Goal: Task Accomplishment & Management: Use online tool/utility

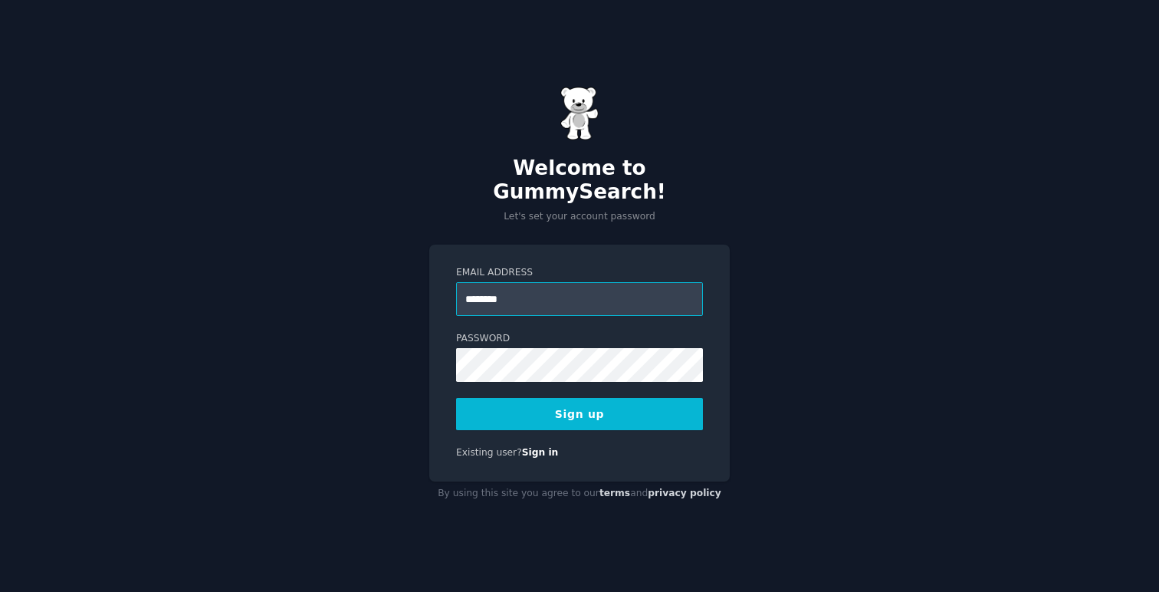
click at [545, 297] on input "********" at bounding box center [579, 299] width 247 height 34
type input "**********"
click at [456, 398] on button "Sign up" at bounding box center [579, 414] width 247 height 32
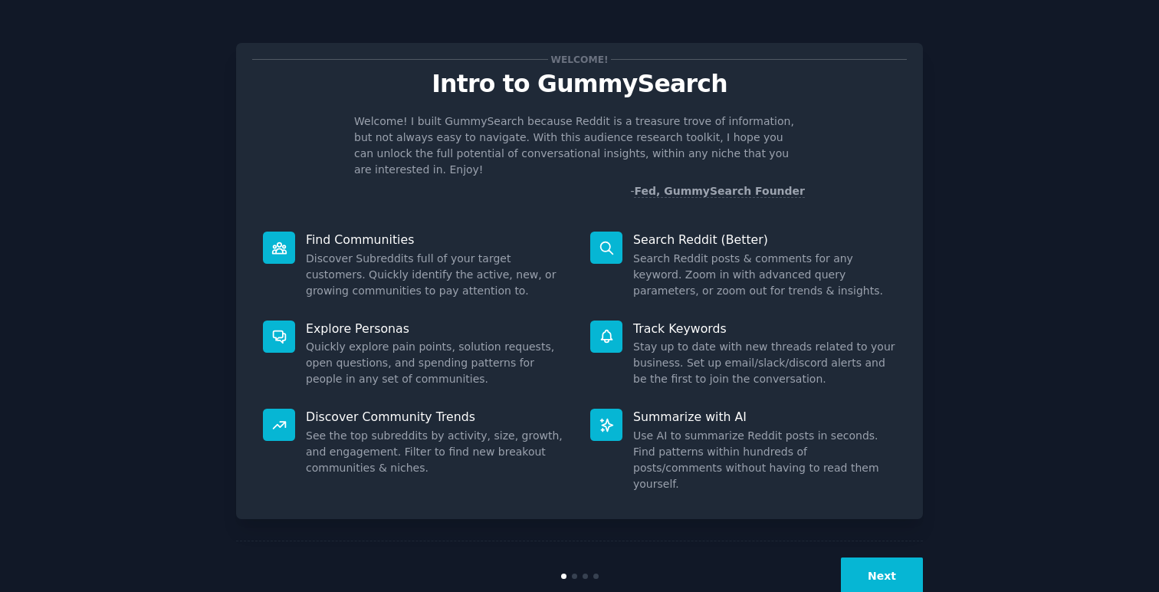
click at [897, 557] on button "Next" at bounding box center [882, 576] width 82 height 38
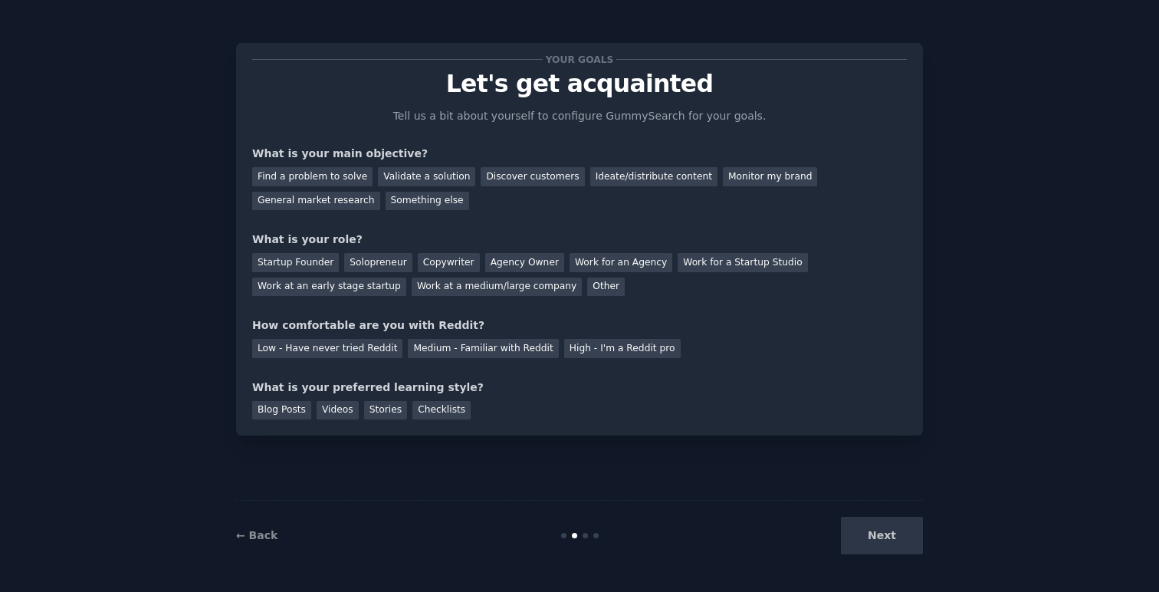
click at [897, 534] on div "Next" at bounding box center [808, 536] width 229 height 38
click at [343, 353] on div "Low - Have never tried Reddit" at bounding box center [327, 348] width 150 height 19
click at [386, 182] on div "Validate a solution" at bounding box center [426, 176] width 97 height 19
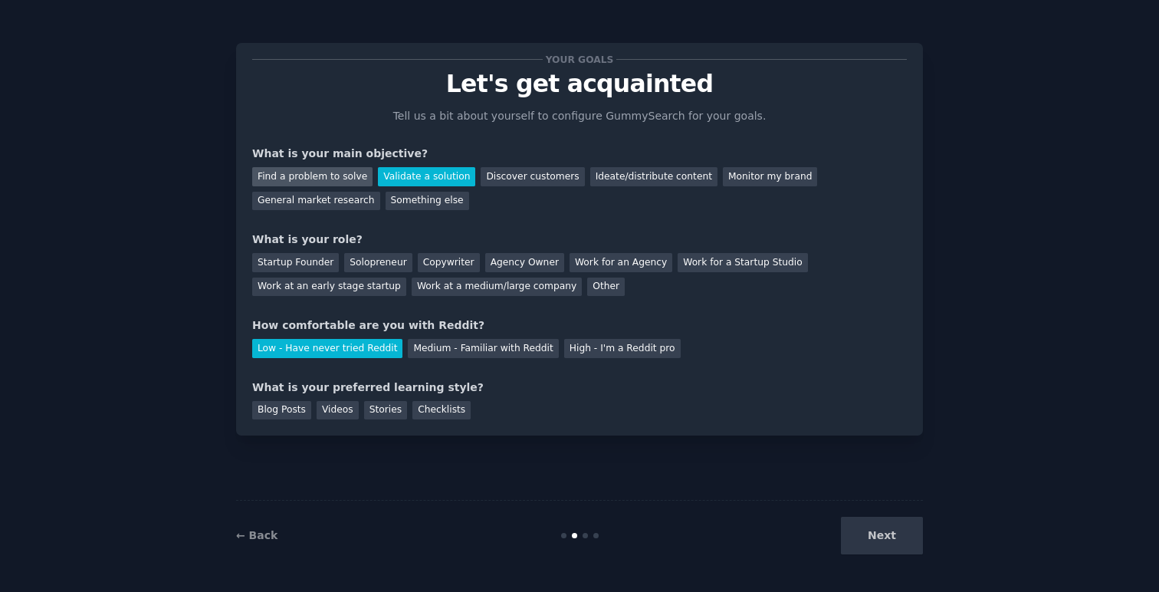
click at [337, 182] on div "Find a problem to solve" at bounding box center [312, 176] width 120 height 19
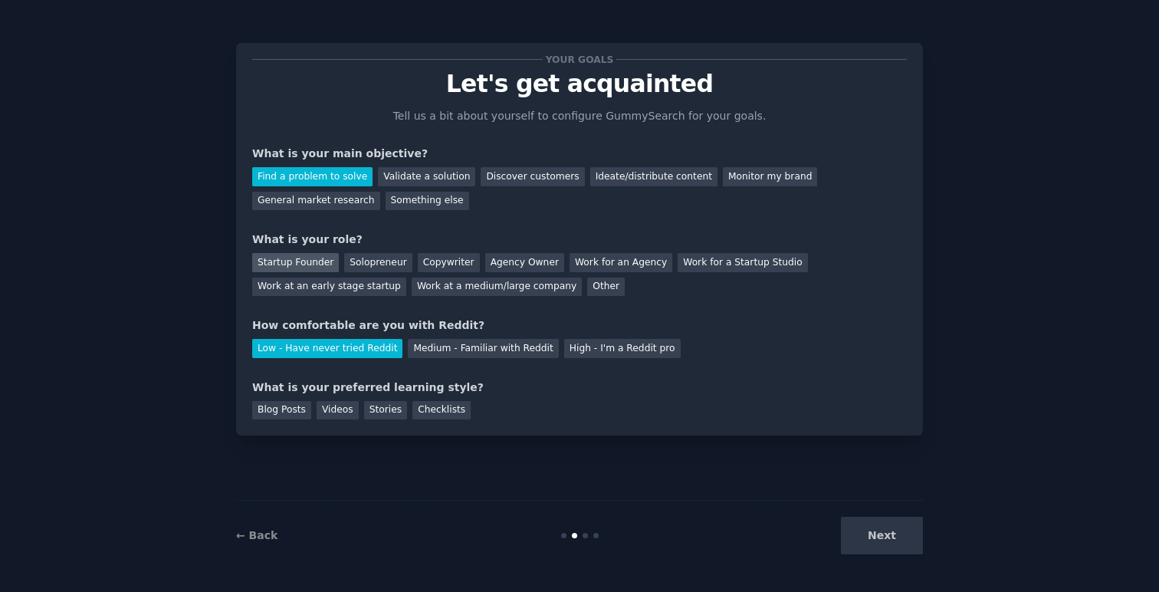
click at [294, 259] on div "Startup Founder" at bounding box center [295, 262] width 87 height 19
click at [337, 409] on div "Videos" at bounding box center [338, 410] width 42 height 19
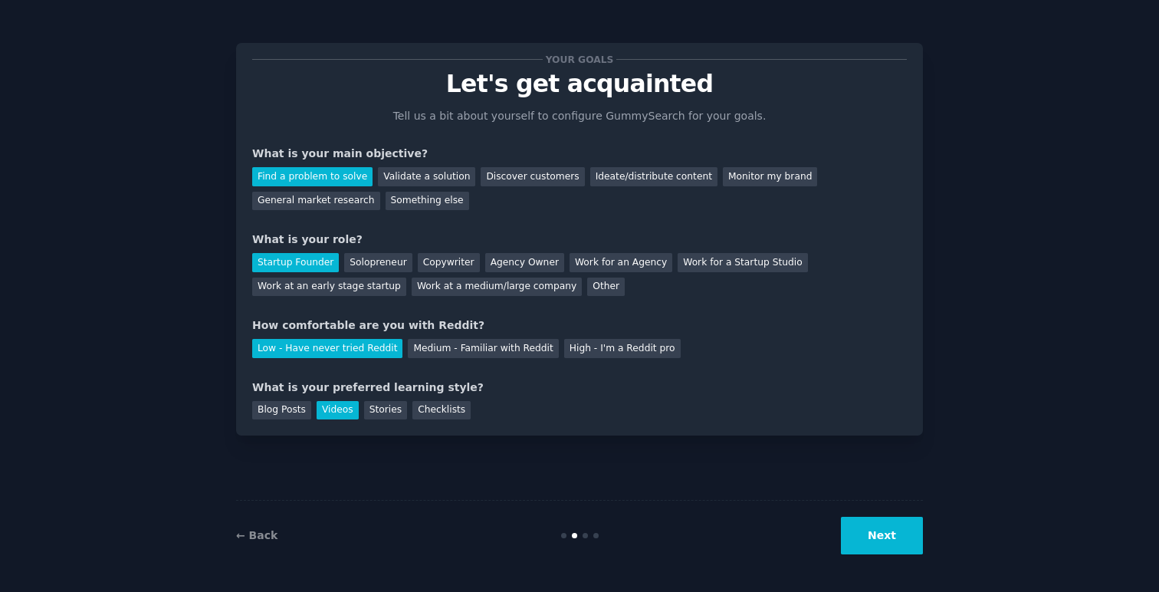
click at [883, 547] on button "Next" at bounding box center [882, 536] width 82 height 38
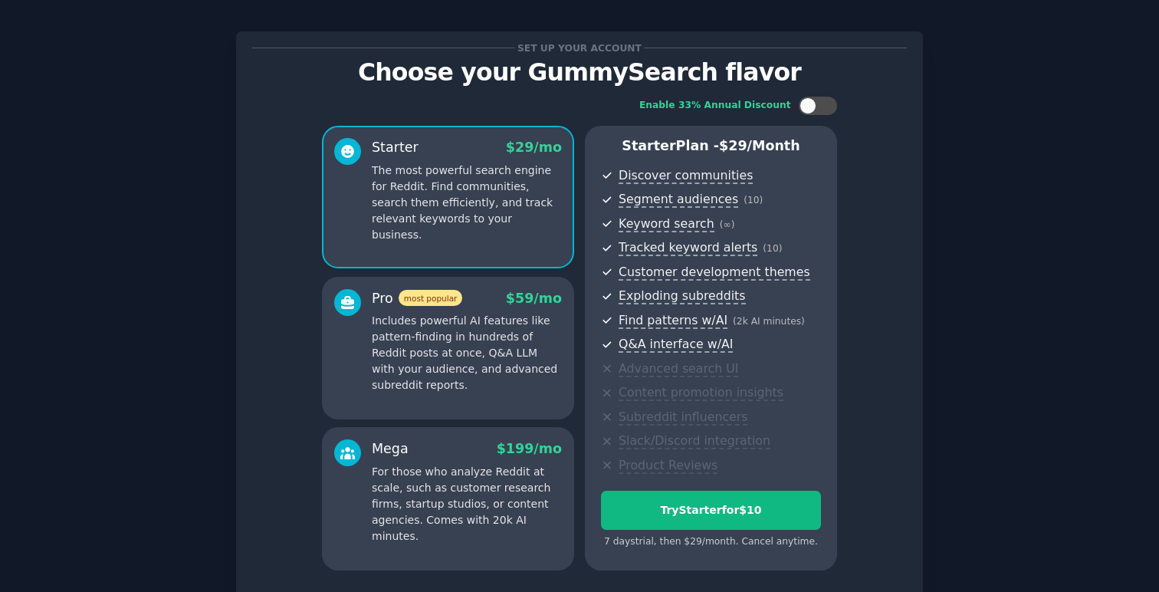
scroll to position [135, 0]
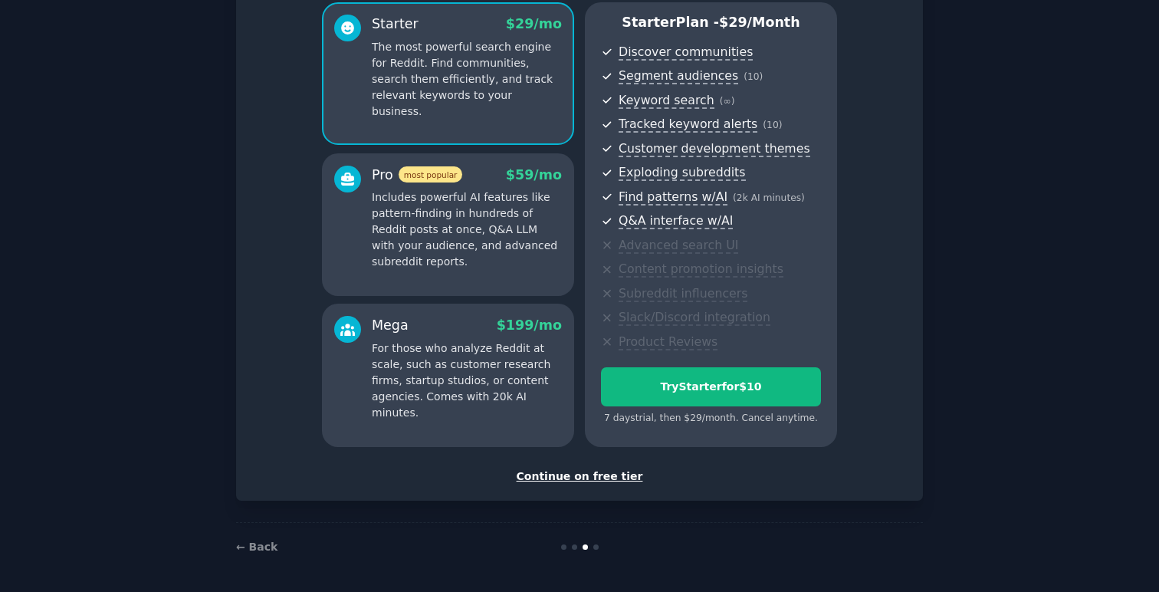
click at [593, 478] on div "Continue on free tier" at bounding box center [579, 476] width 655 height 16
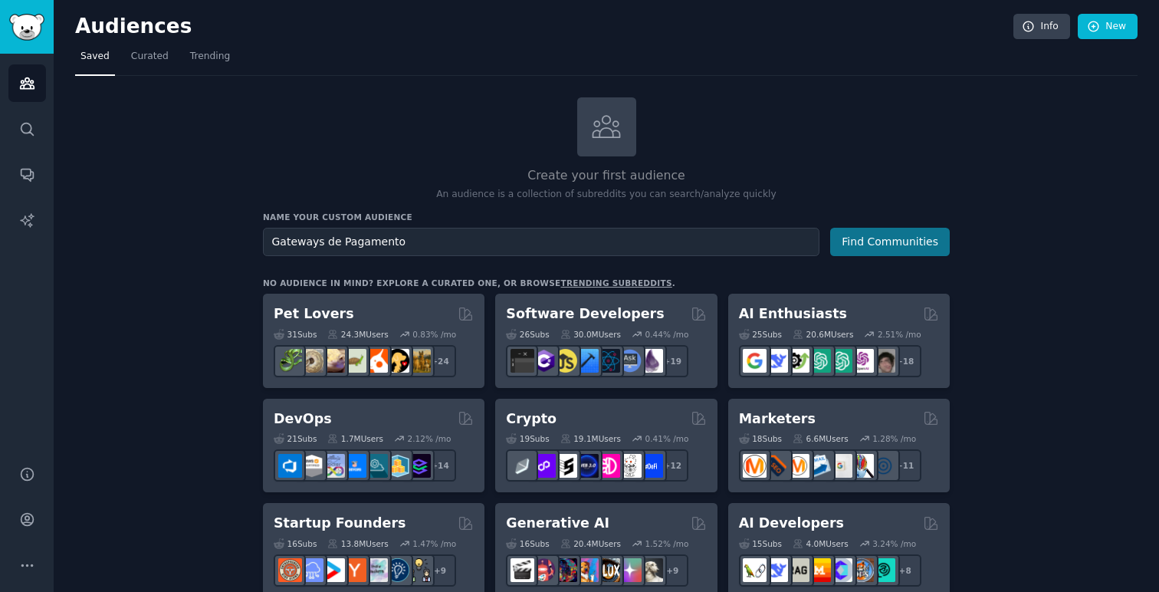
type input "Gateways de Pagamento"
click at [879, 245] on button "Find Communities" at bounding box center [890, 242] width 120 height 28
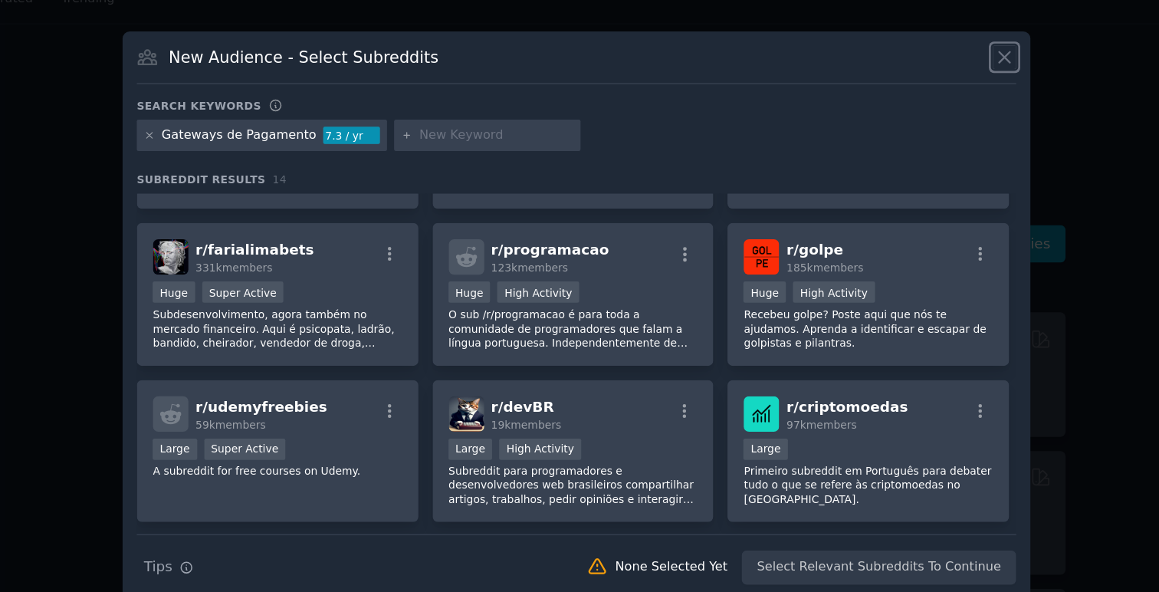
scroll to position [221, 0]
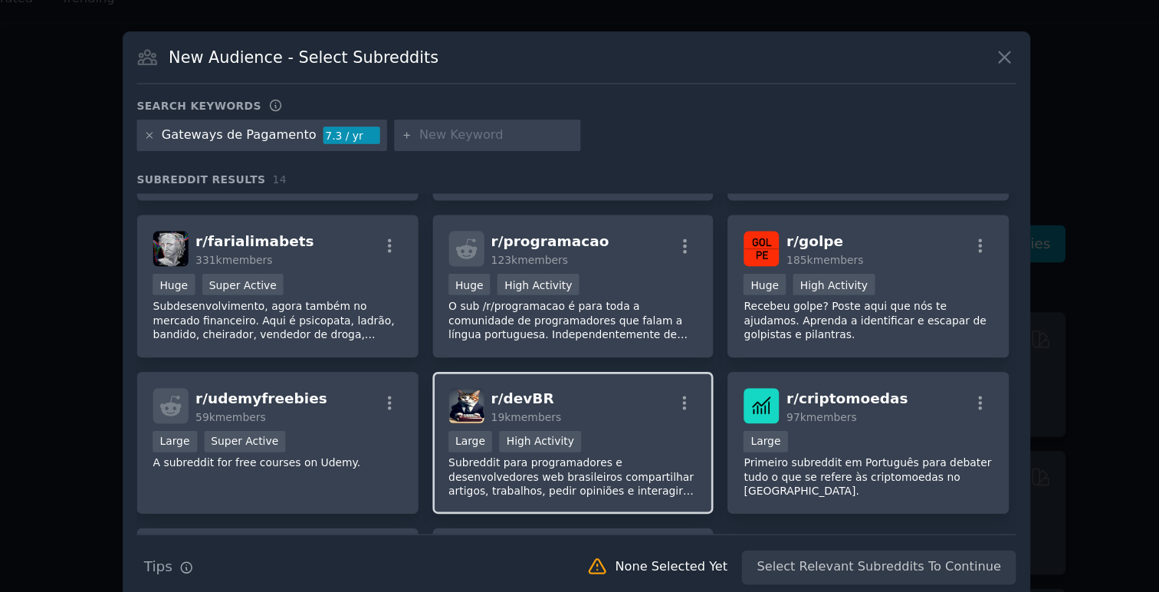
click at [606, 364] on div "r/ devBR 19k members" at bounding box center [577, 364] width 189 height 27
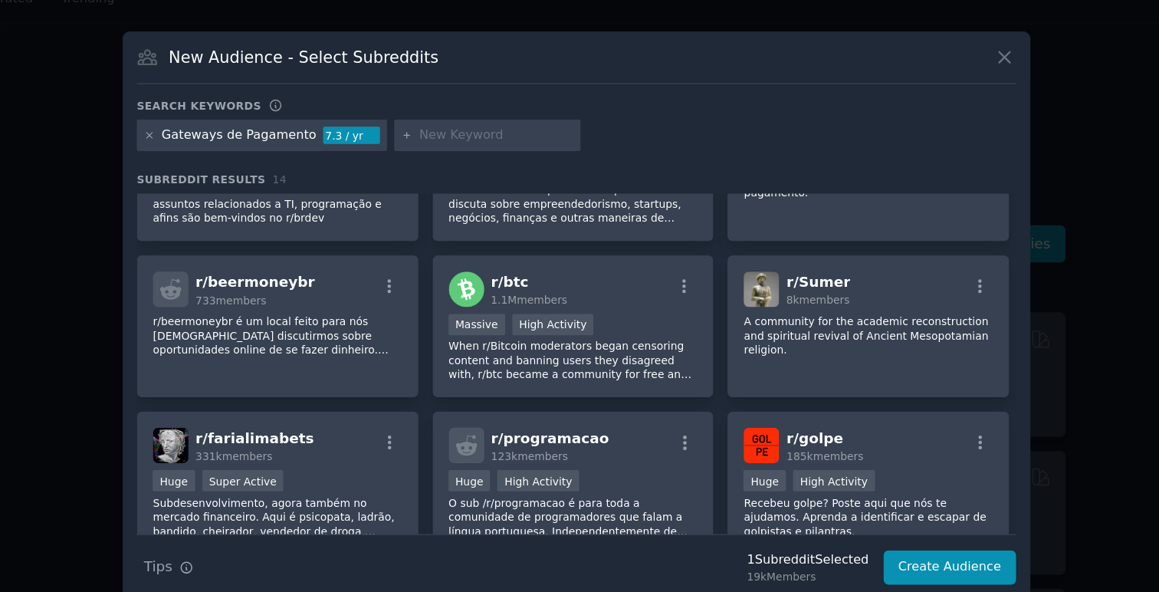
scroll to position [0, 0]
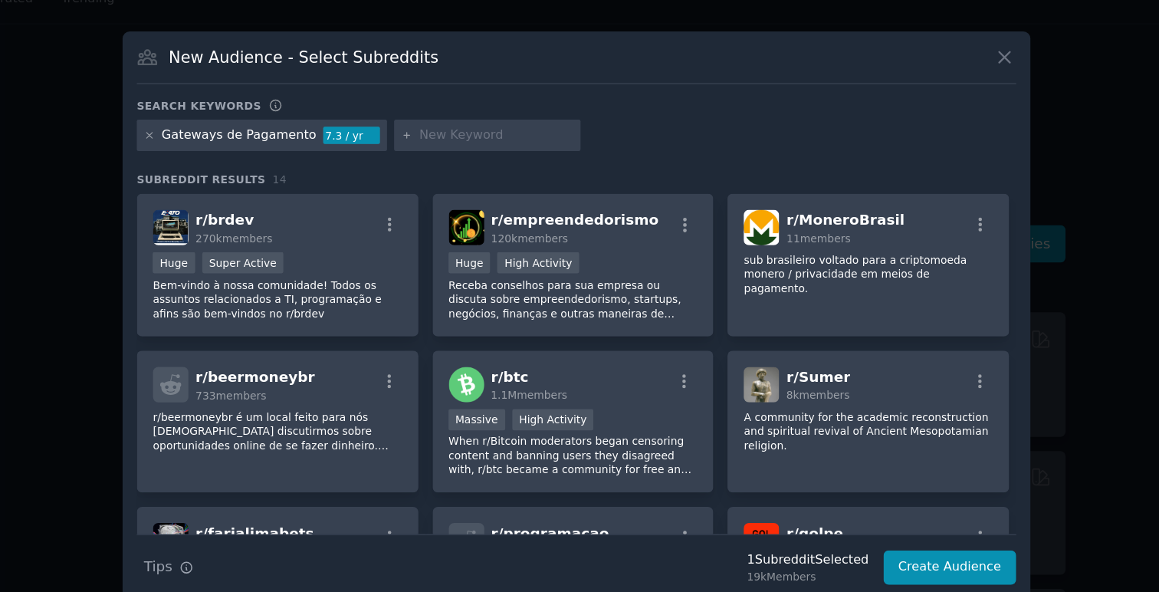
click at [356, 163] on div "Gateways de Pagamento" at bounding box center [324, 160] width 117 height 14
click at [478, 157] on input "text" at bounding box center [519, 160] width 117 height 14
click at [382, 283] on p "Bem-vindo à nossa comunidade! Todos os assuntos relacionados a TI, programação …" at bounding box center [353, 284] width 189 height 32
click at [496, 166] on input "text" at bounding box center [519, 160] width 117 height 14
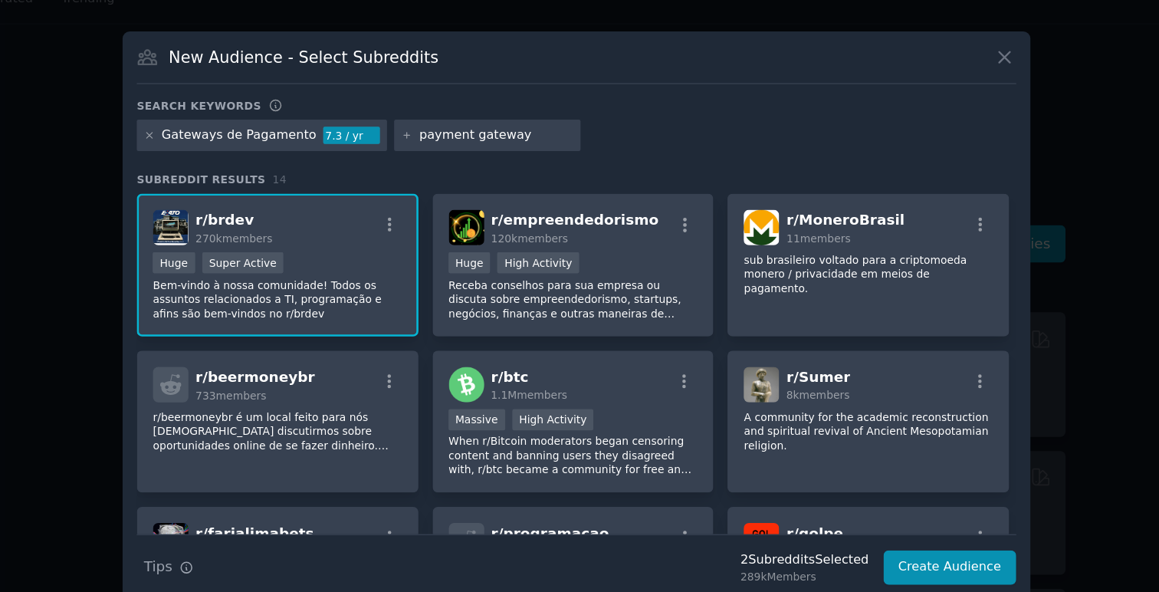
type input "payment"
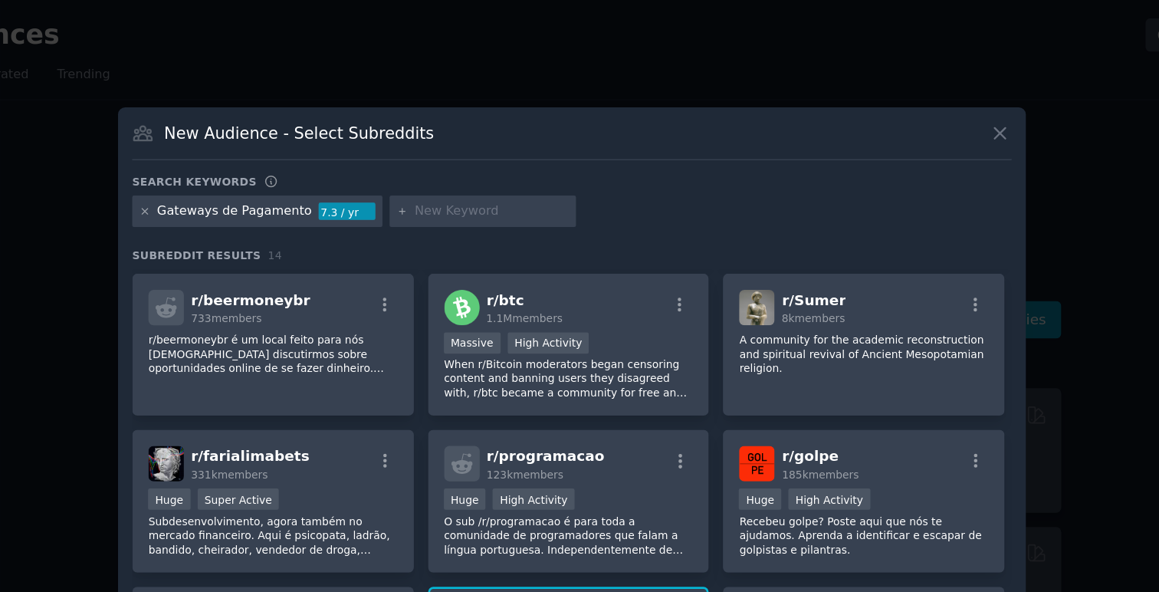
scroll to position [123, 0]
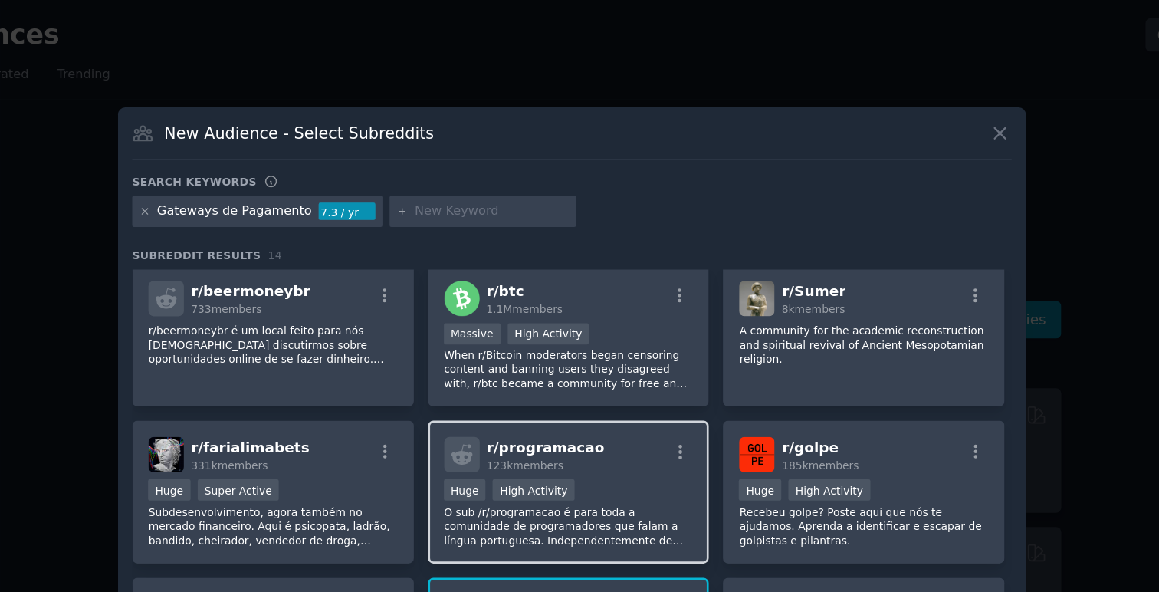
click at [624, 398] on p "O sub /r/programacao é para toda a comunidade de programadores que falam a líng…" at bounding box center [577, 398] width 189 height 32
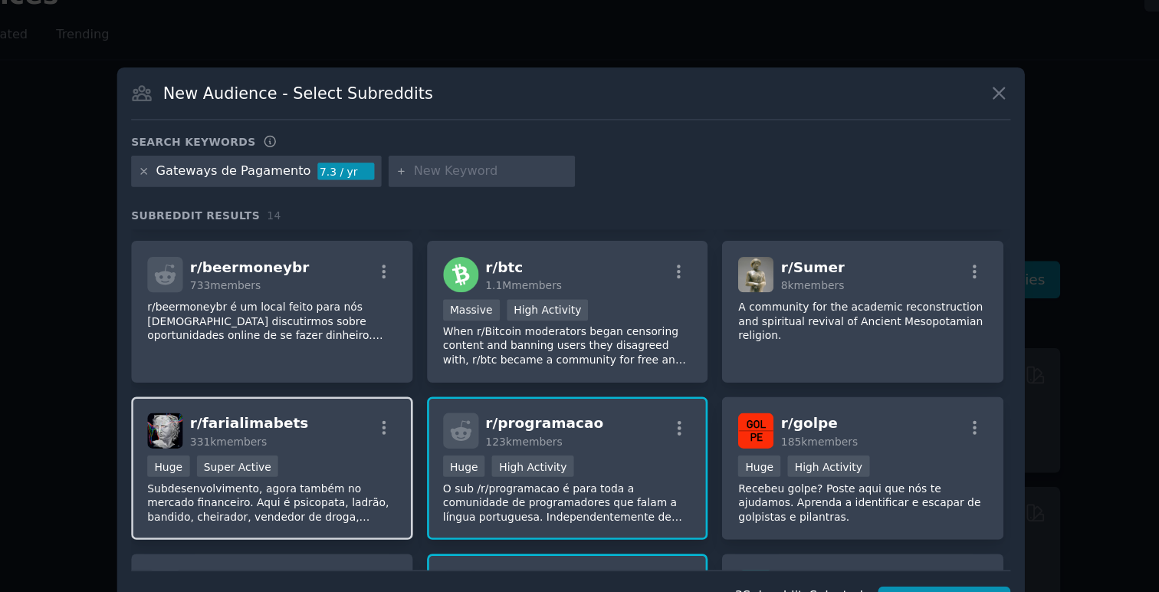
scroll to position [107, 0]
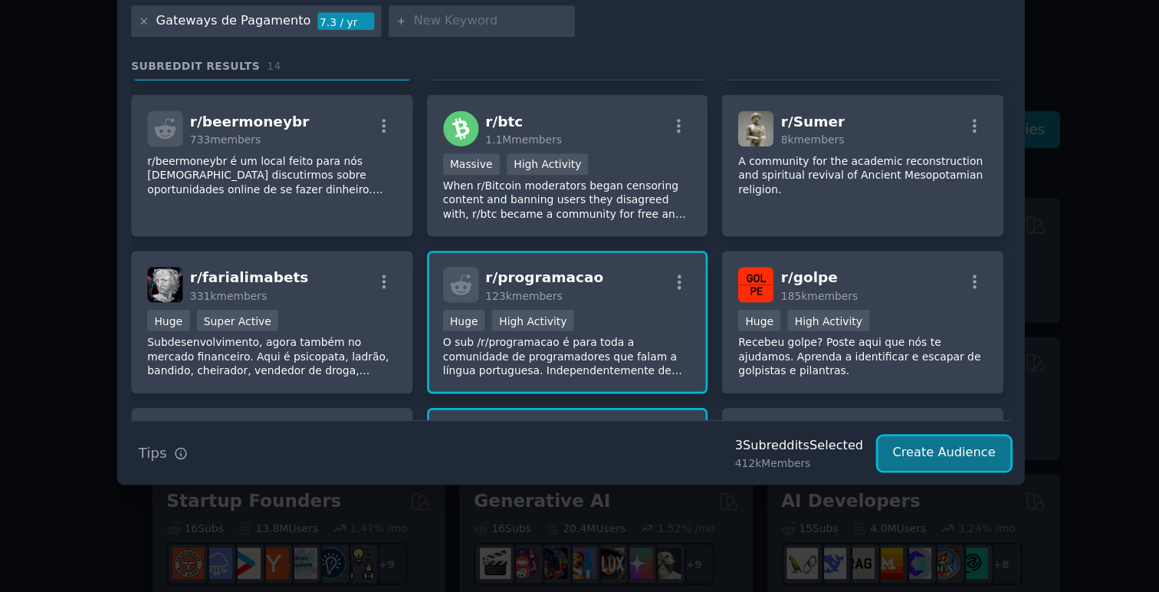
click at [837, 485] on button "Create Audience" at bounding box center [862, 487] width 101 height 26
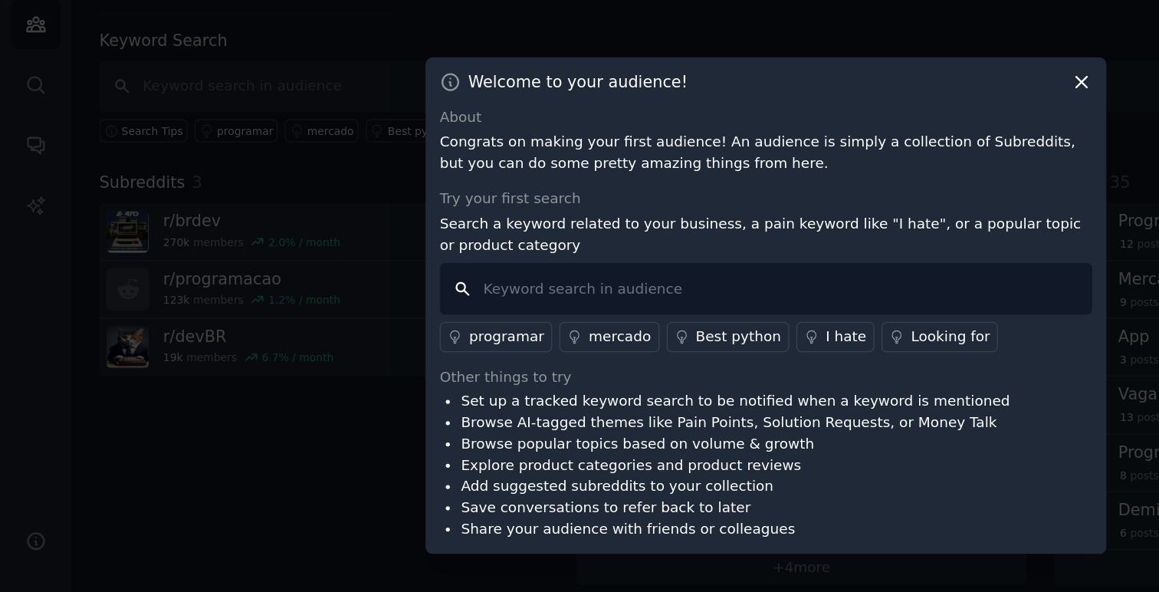
click at [608, 269] on input "text" at bounding box center [580, 283] width 494 height 39
type input "e"
type input "odeio"
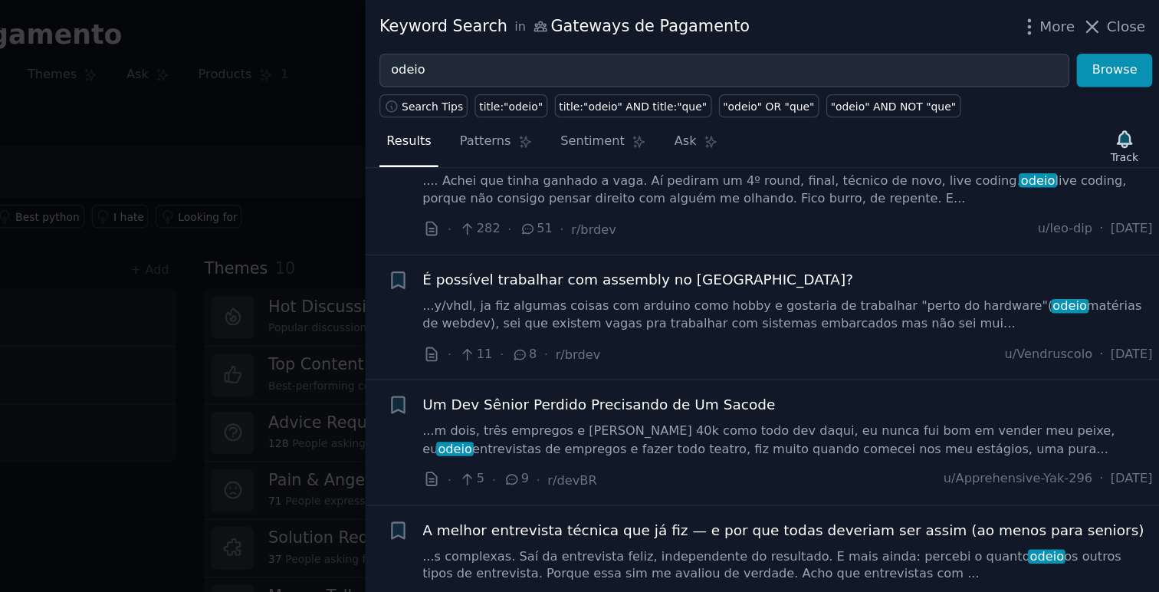
scroll to position [739, 0]
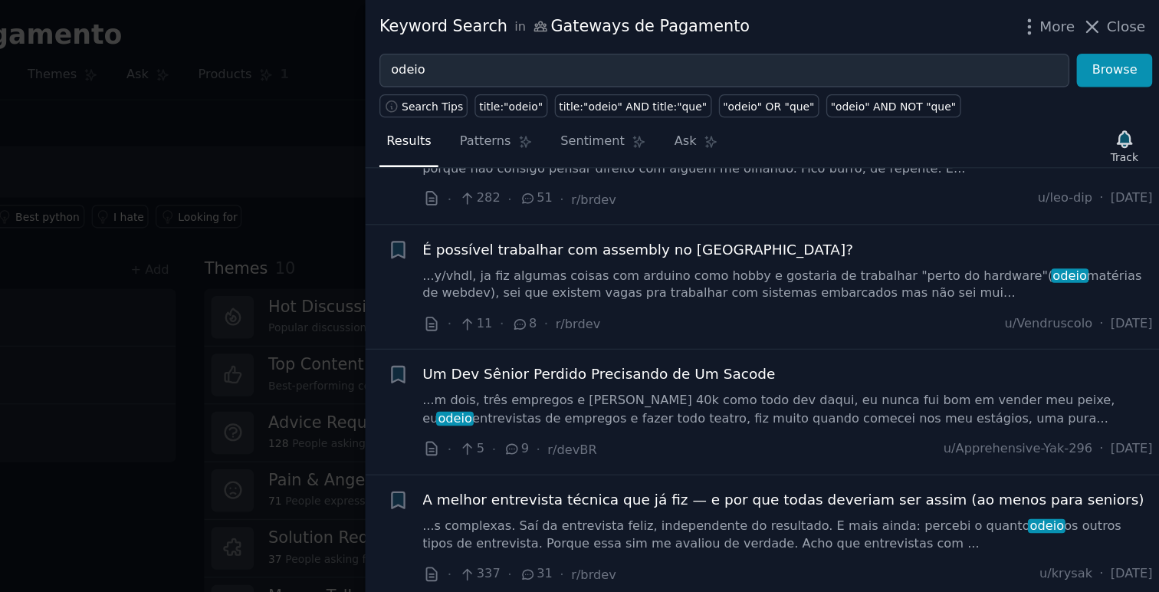
click at [521, 184] on div at bounding box center [579, 296] width 1159 height 592
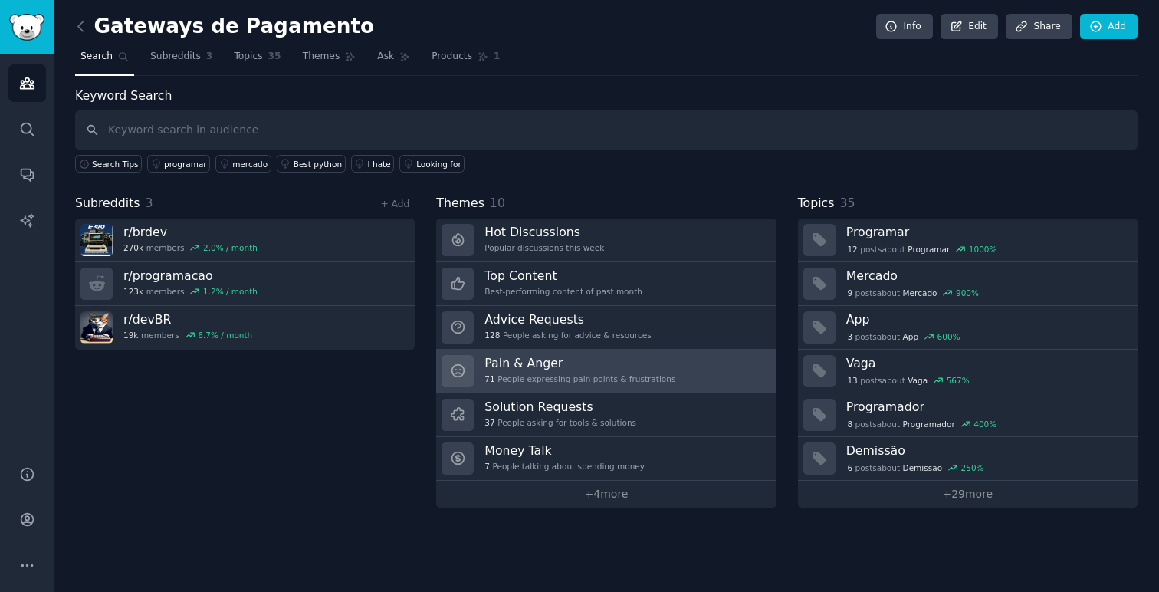
click at [535, 364] on h3 "Pain & Anger" at bounding box center [579, 363] width 191 height 16
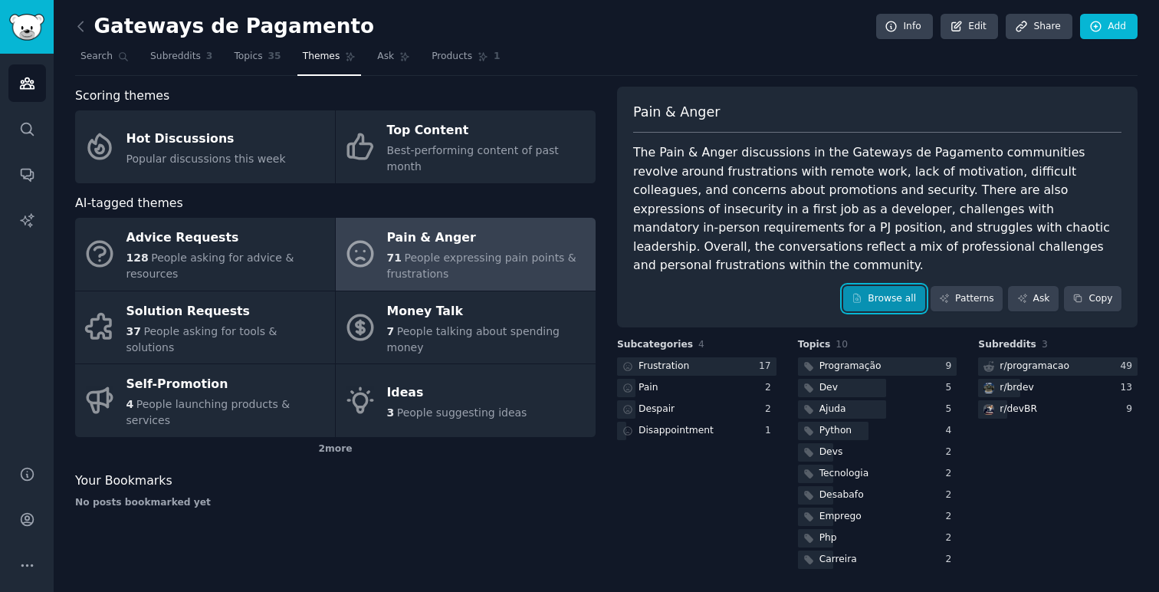
click at [879, 286] on link "Browse all" at bounding box center [884, 299] width 82 height 26
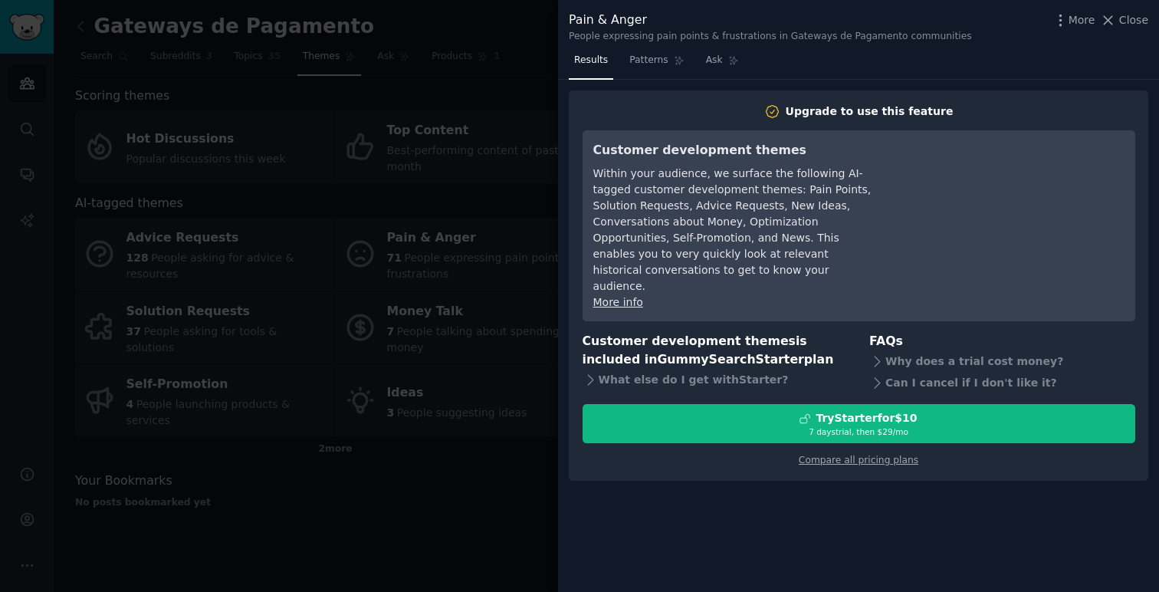
click at [478, 409] on div at bounding box center [579, 296] width 1159 height 592
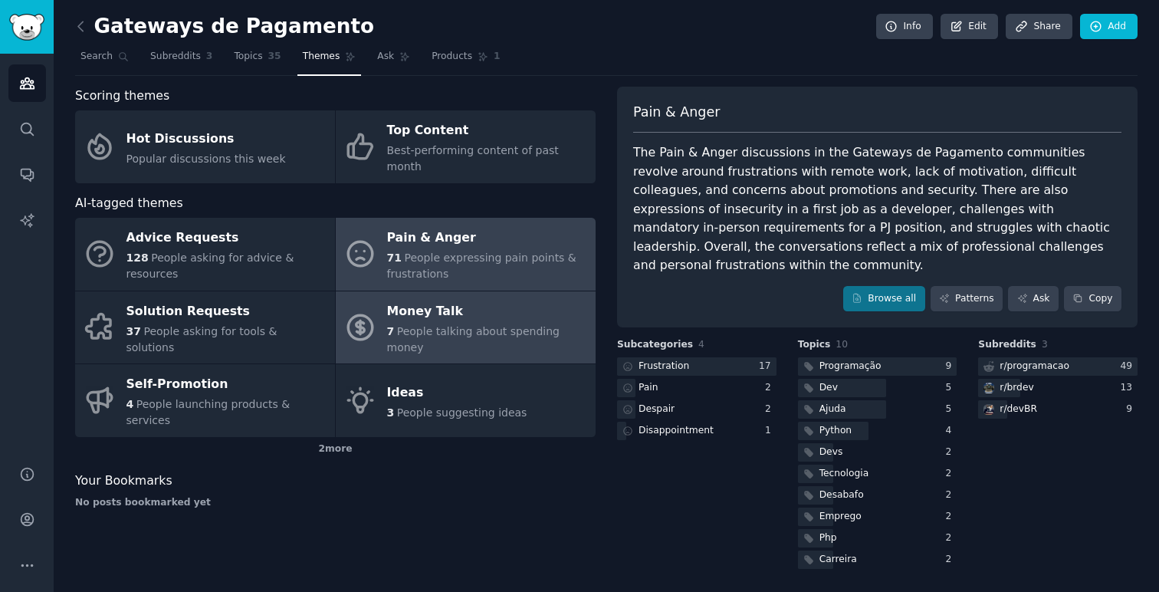
click at [478, 291] on link "Money Talk 7 People talking about spending money" at bounding box center [466, 327] width 260 height 73
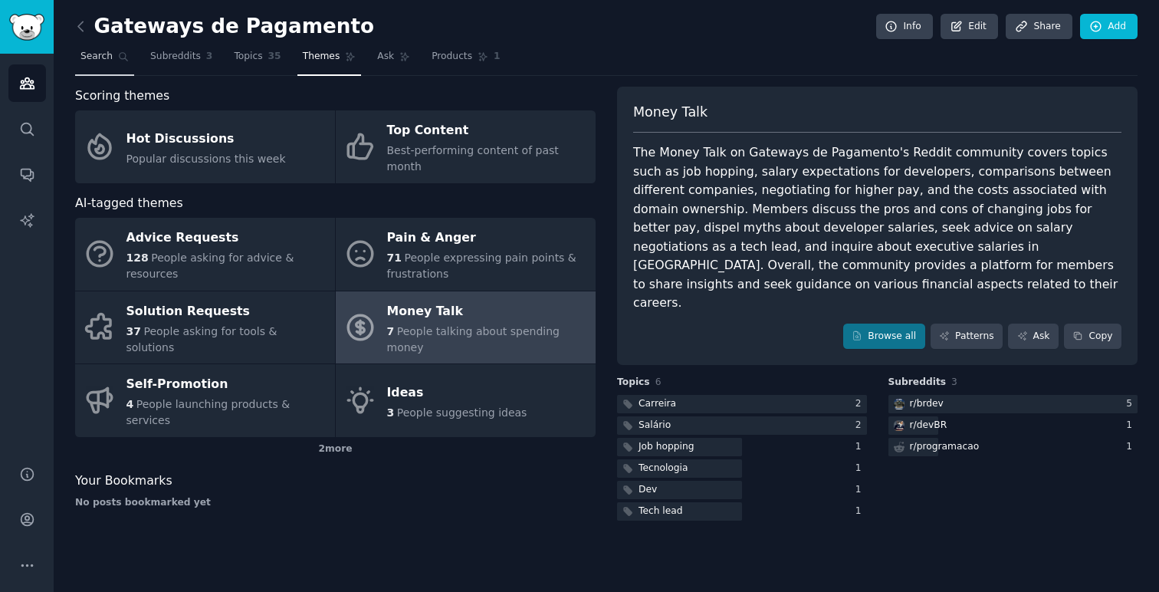
click at [90, 57] on span "Search" at bounding box center [96, 57] width 32 height 14
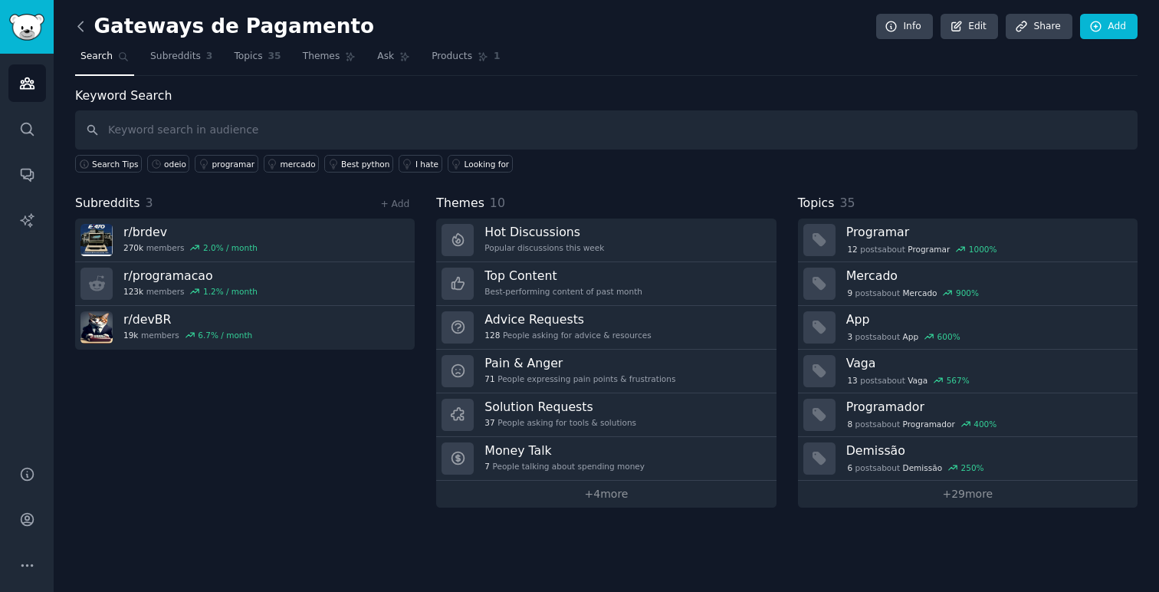
click at [77, 21] on icon at bounding box center [81, 26] width 16 height 16
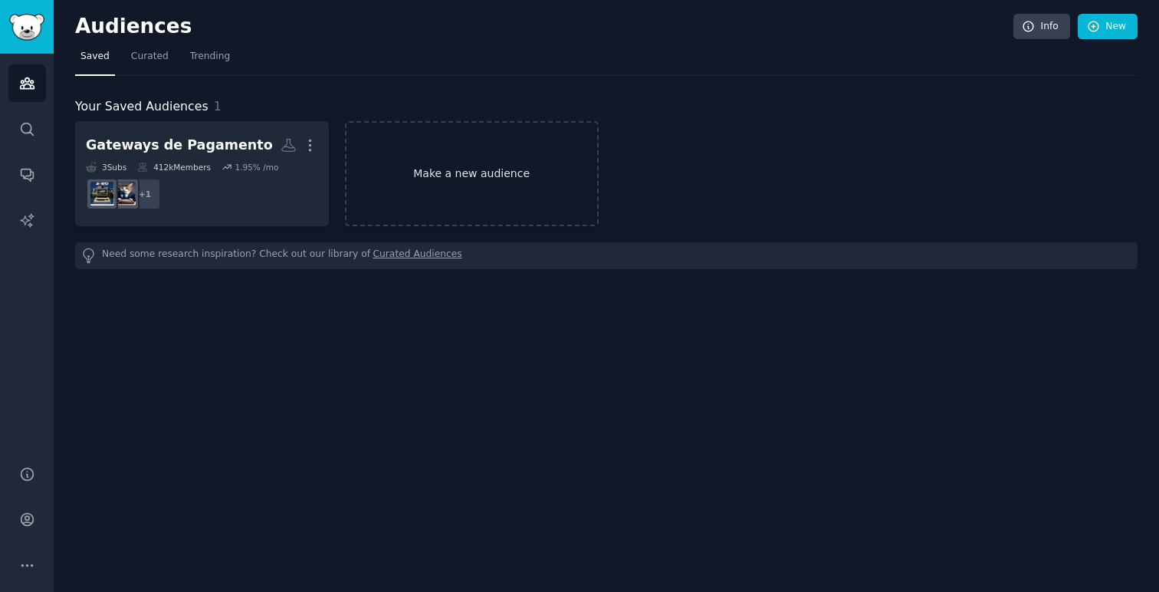
click at [449, 211] on link "Make a new audience" at bounding box center [472, 173] width 254 height 105
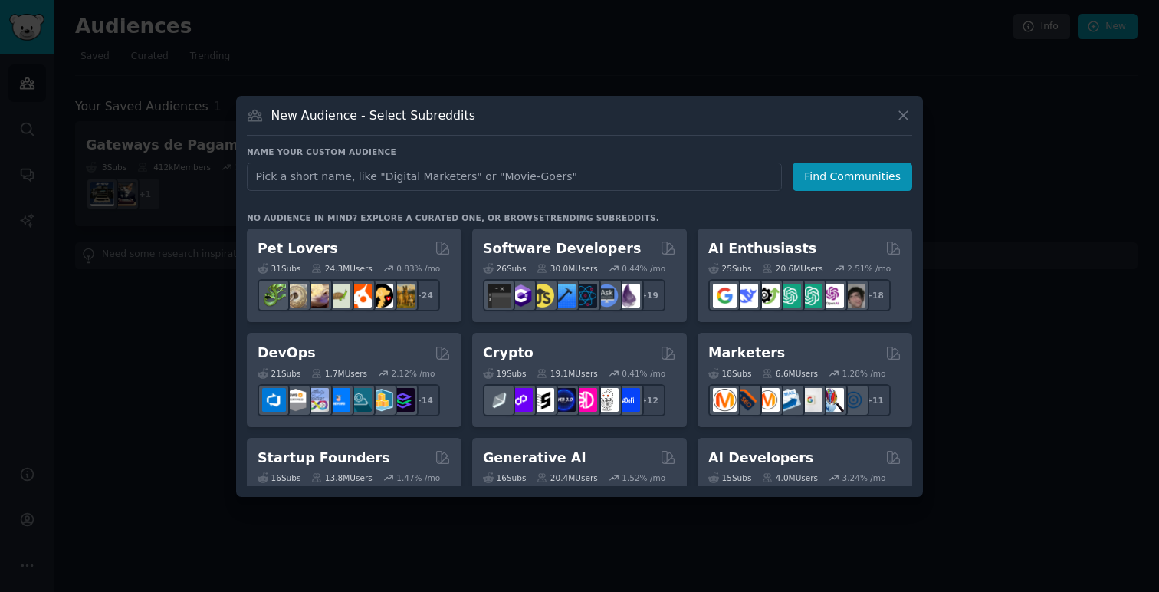
type input "p"
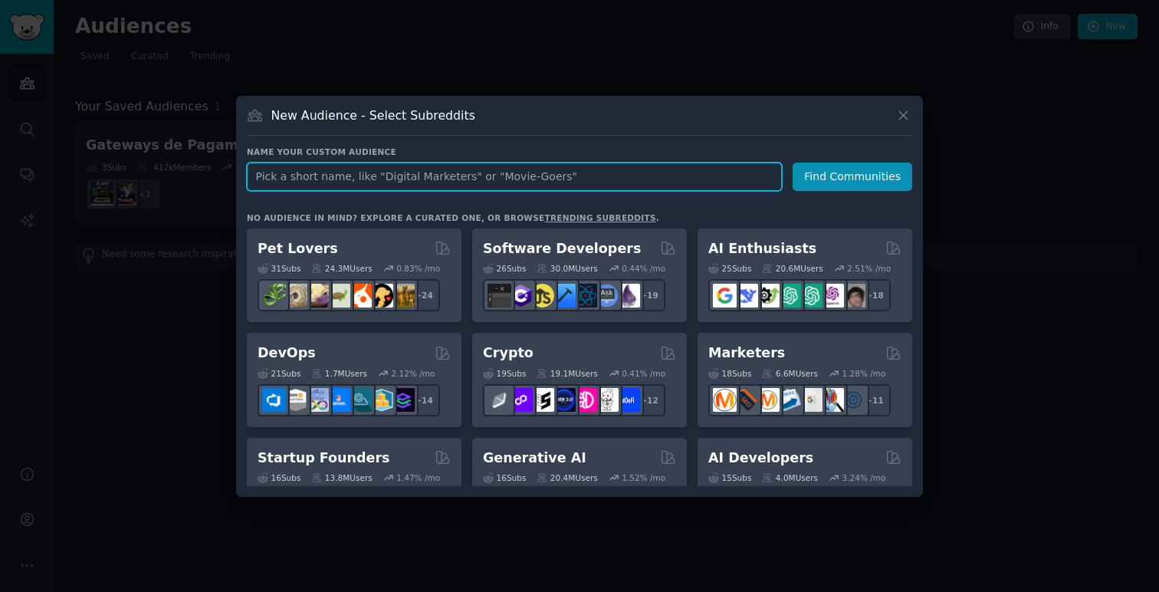
paste input "payment gateway"
type input "payment gateway"
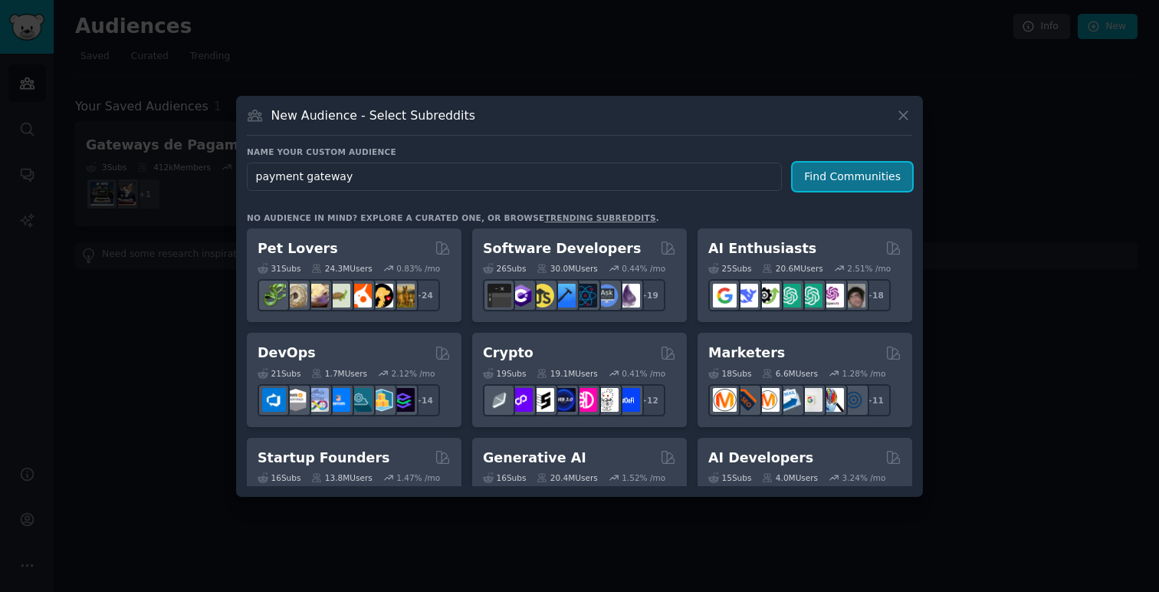
click at [859, 179] on button "Find Communities" at bounding box center [853, 177] width 120 height 28
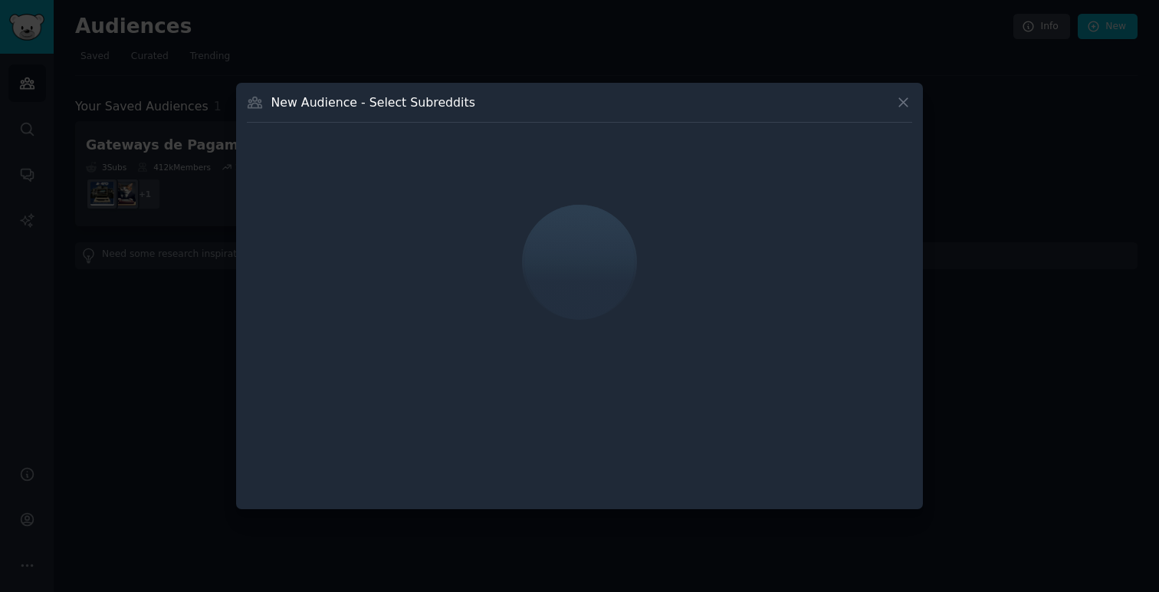
click at [859, 179] on div at bounding box center [579, 262] width 665 height 258
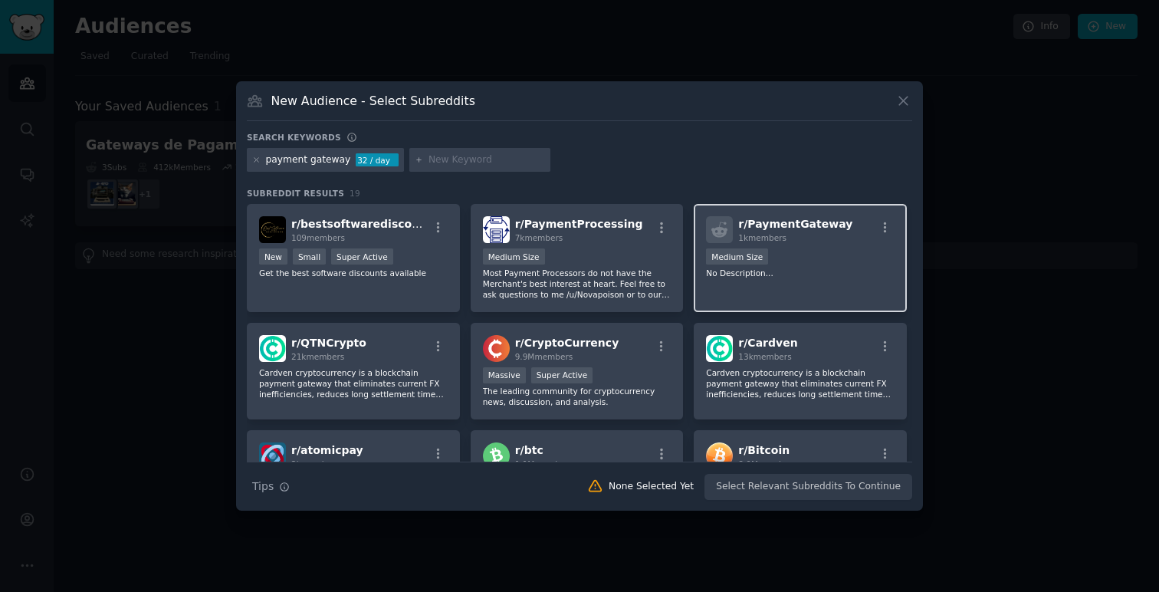
click at [724, 292] on div "r/ PaymentGateway 1k members Medium Size No Description..." at bounding box center [800, 258] width 213 height 108
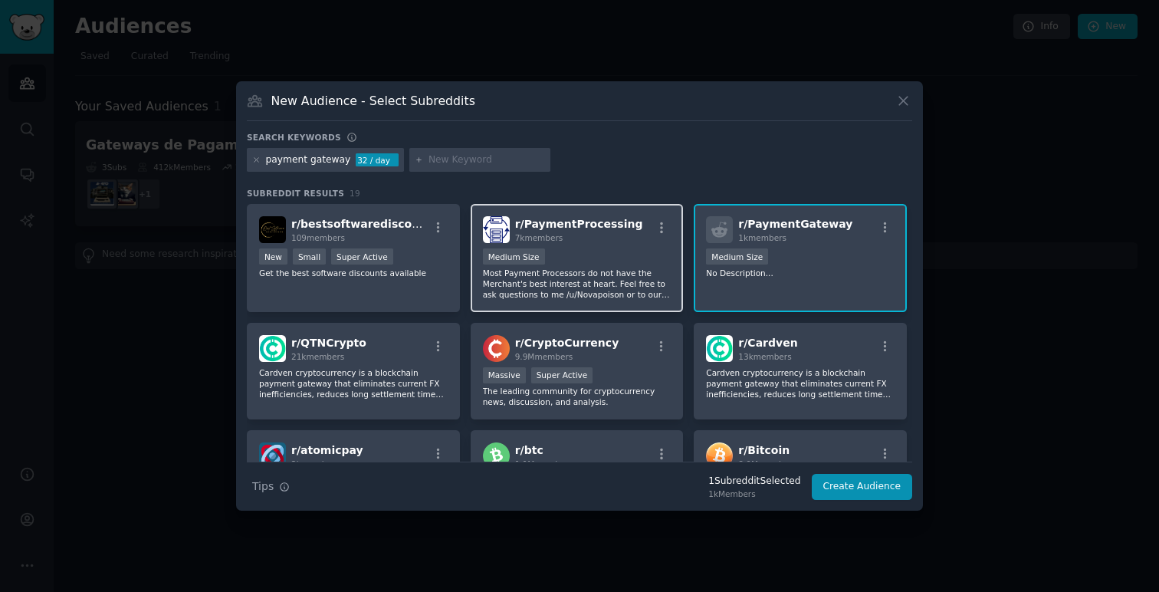
click at [602, 277] on p "Most Payment Processors do not have the Merchant's best interest at heart. Feel…" at bounding box center [577, 284] width 189 height 32
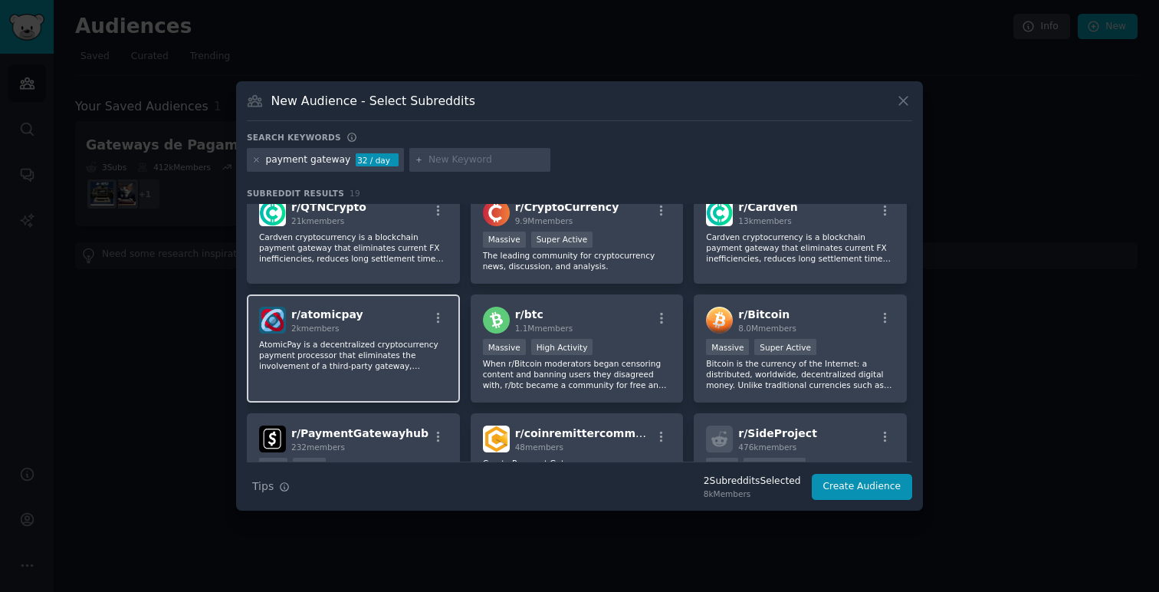
scroll to position [191, 0]
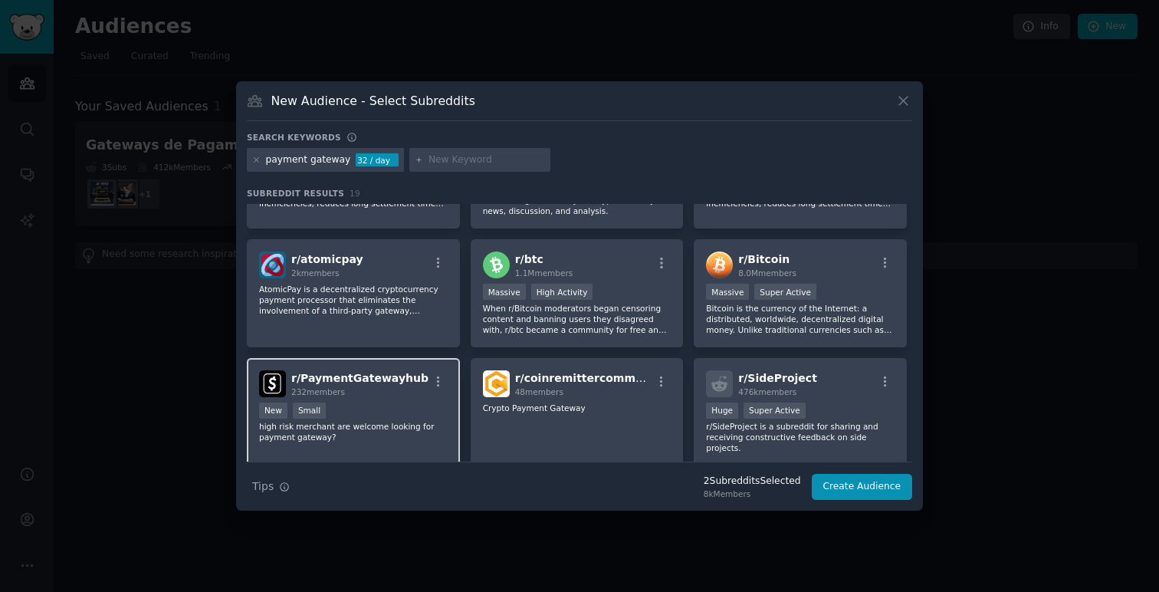
click at [398, 409] on div "New Small" at bounding box center [353, 411] width 189 height 19
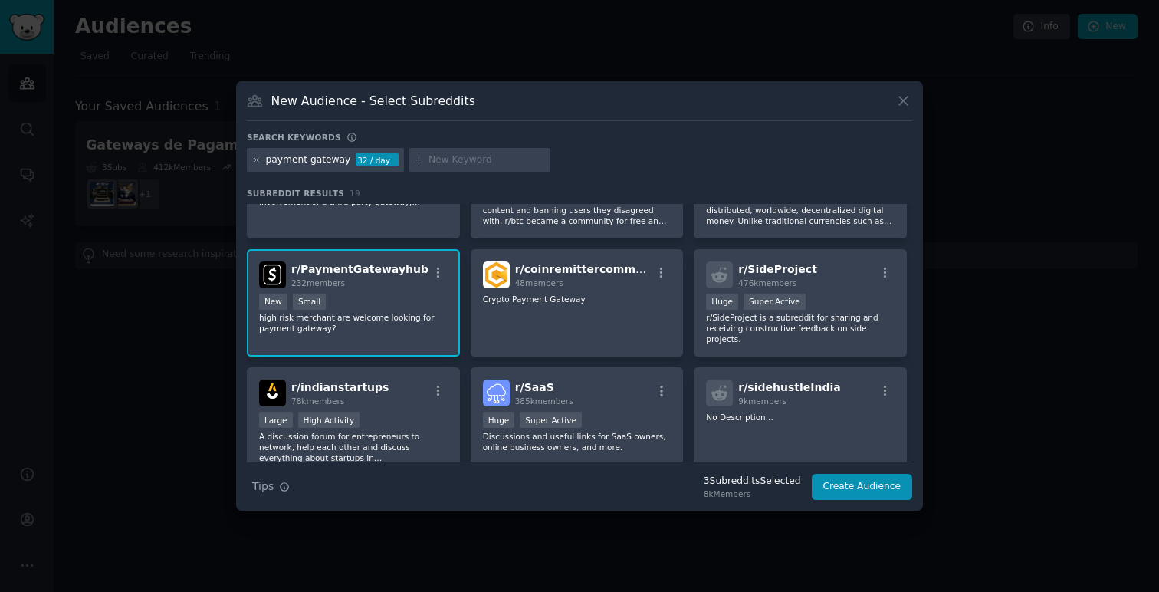
scroll to position [307, 0]
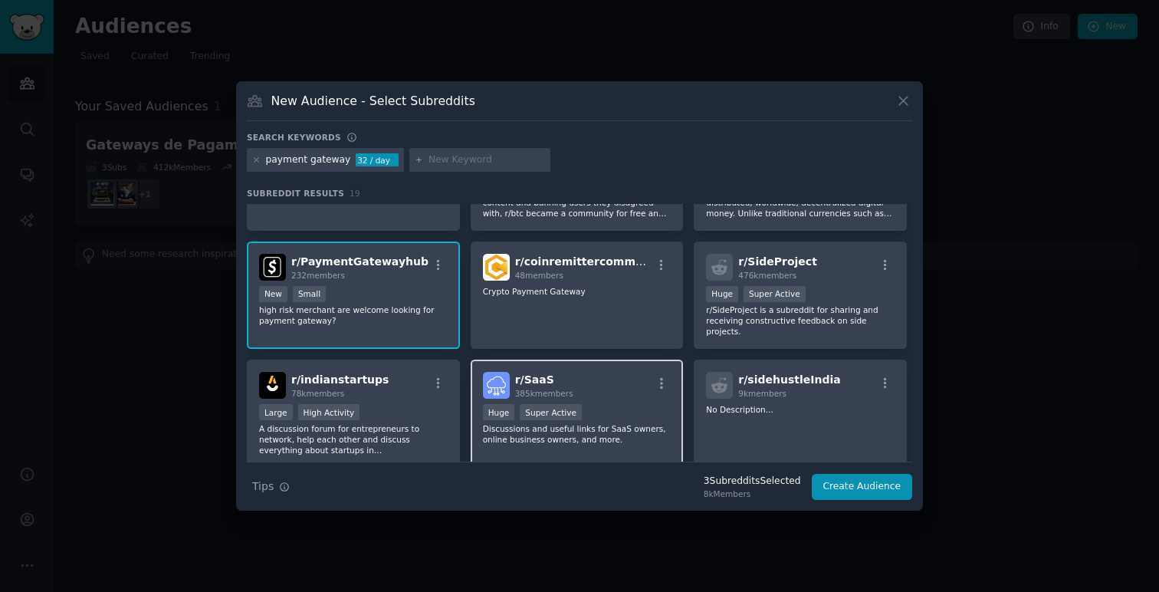
click at [579, 432] on p "Discussions and useful links for SaaS owners, online business owners, and more." at bounding box center [577, 433] width 189 height 21
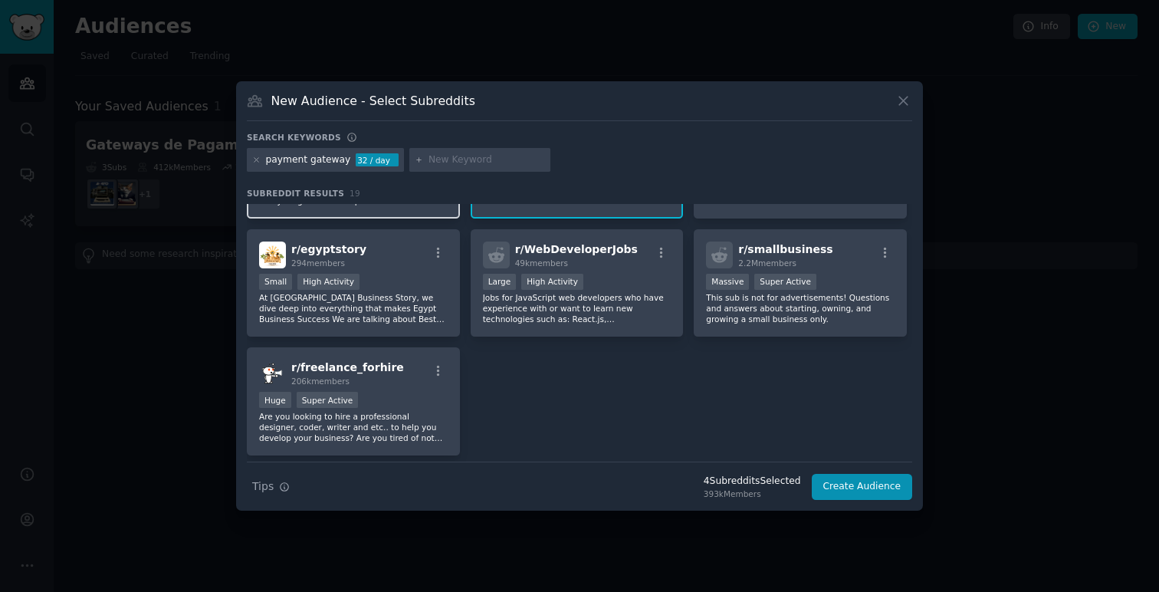
scroll to position [603, 0]
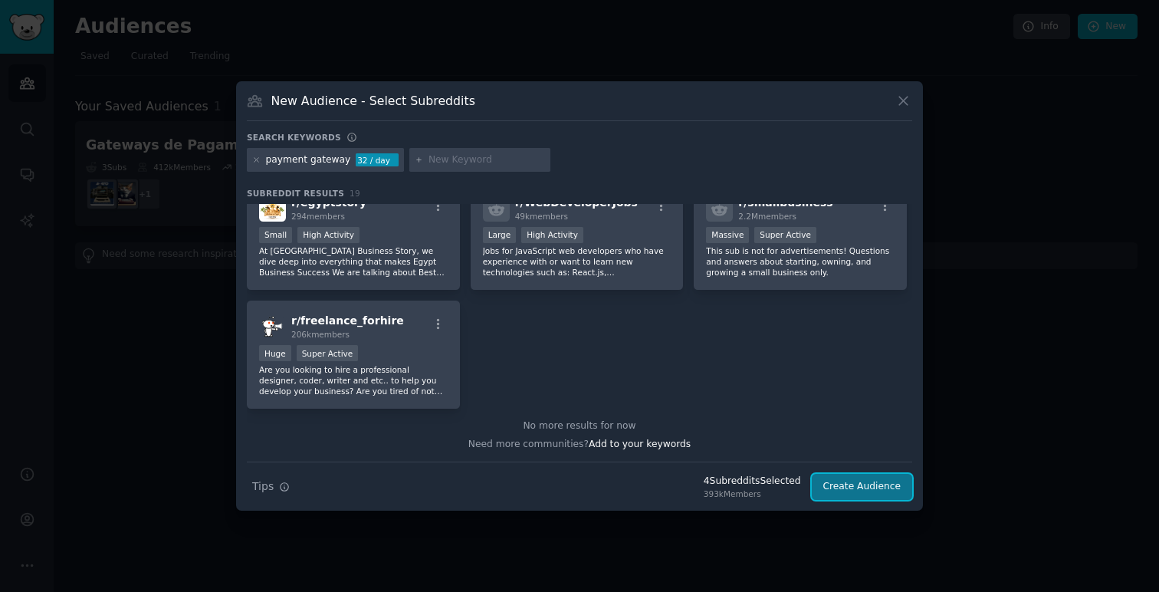
click at [867, 485] on button "Create Audience" at bounding box center [862, 487] width 101 height 26
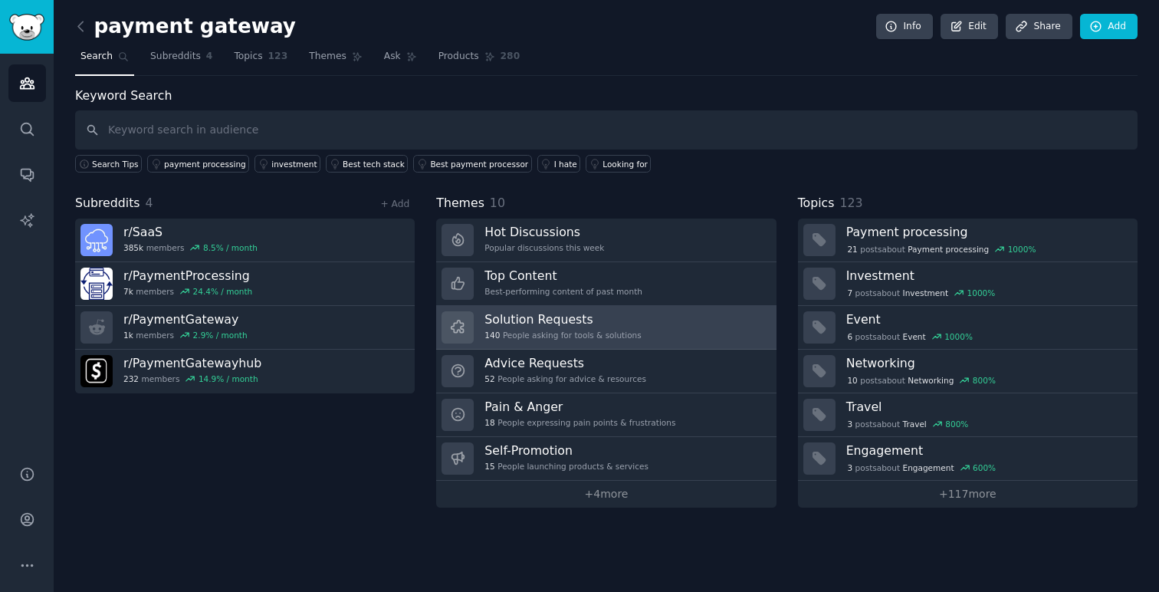
click at [622, 330] on div "140 People asking for tools & solutions" at bounding box center [562, 335] width 156 height 11
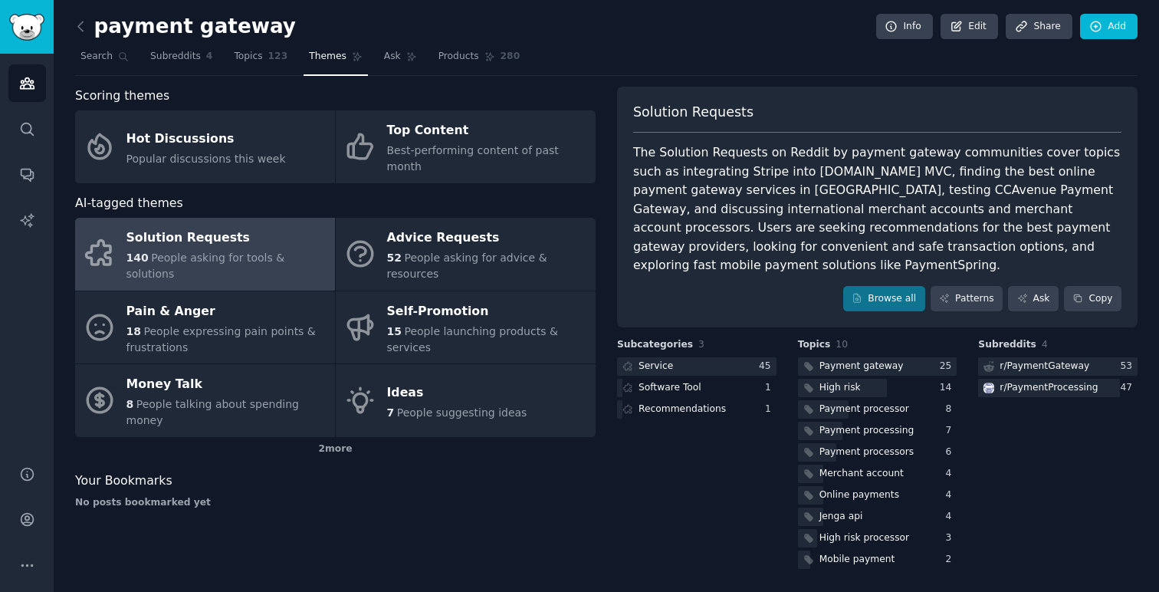
click at [74, 23] on div "payment gateway Info Edit Share Add Search Subreddits 4 Topics 123 Themes Ask P…" at bounding box center [606, 296] width 1105 height 593
click at [77, 24] on icon at bounding box center [81, 26] width 16 height 16
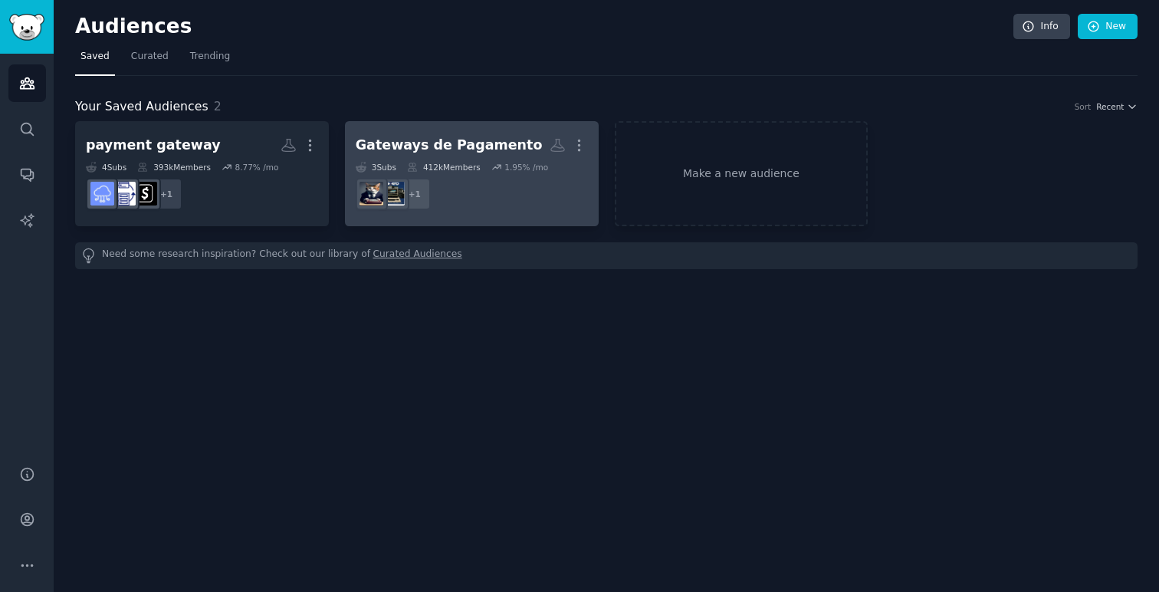
click at [372, 150] on div "Gateways de Pagamento" at bounding box center [449, 145] width 187 height 19
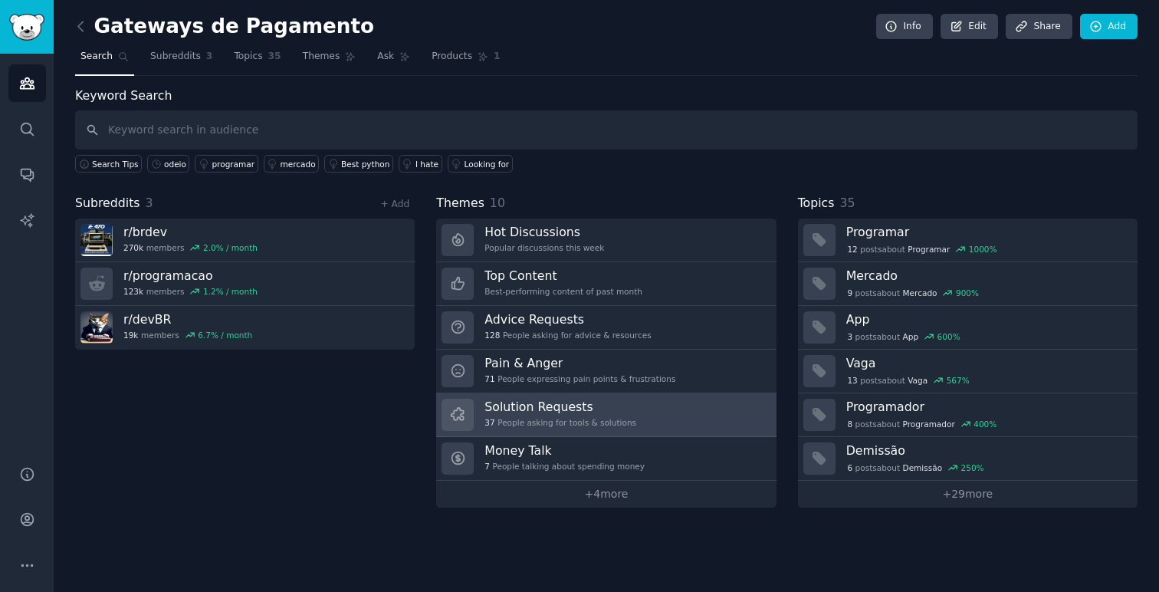
click at [534, 414] on div "Solution Requests 37 People asking for tools & solutions" at bounding box center [560, 415] width 152 height 32
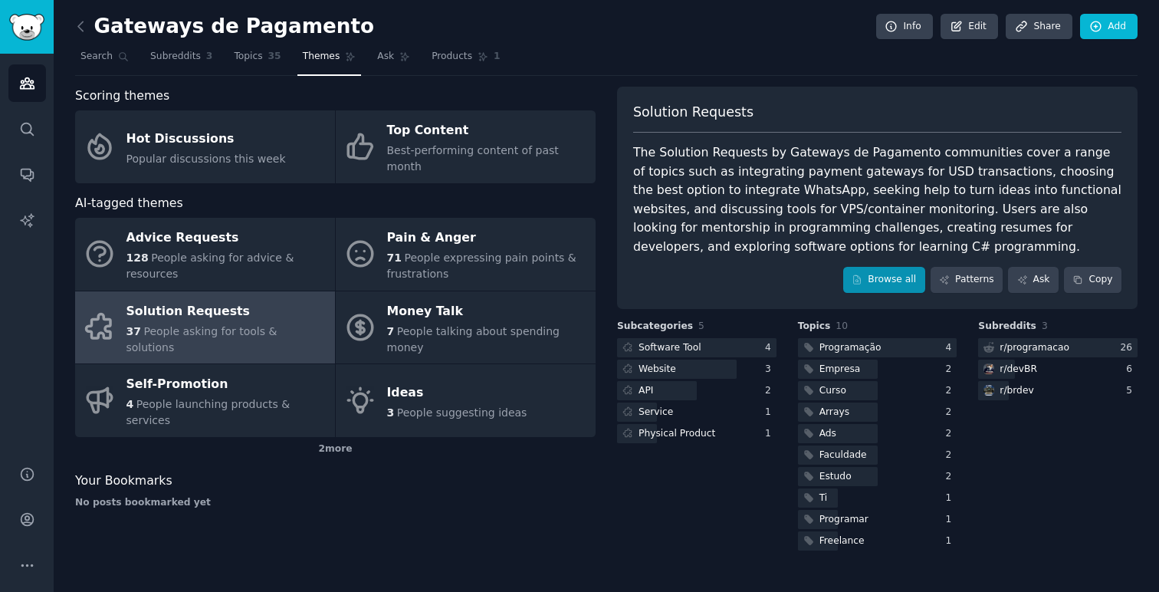
click at [867, 283] on link "Browse all" at bounding box center [884, 280] width 82 height 26
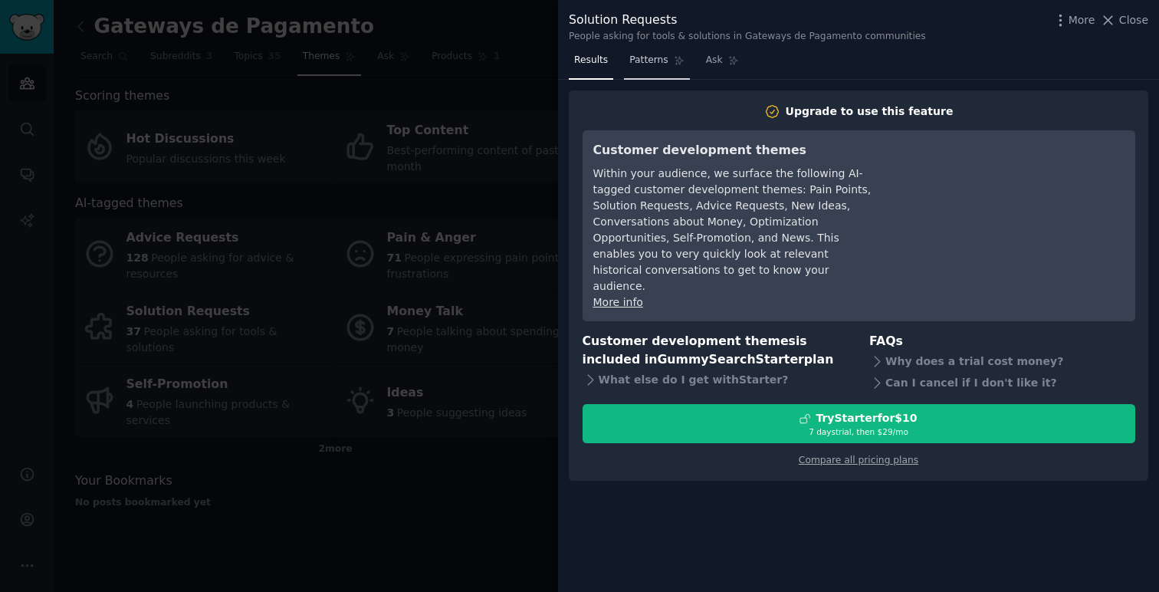
click at [657, 58] on span "Patterns" at bounding box center [648, 61] width 38 height 14
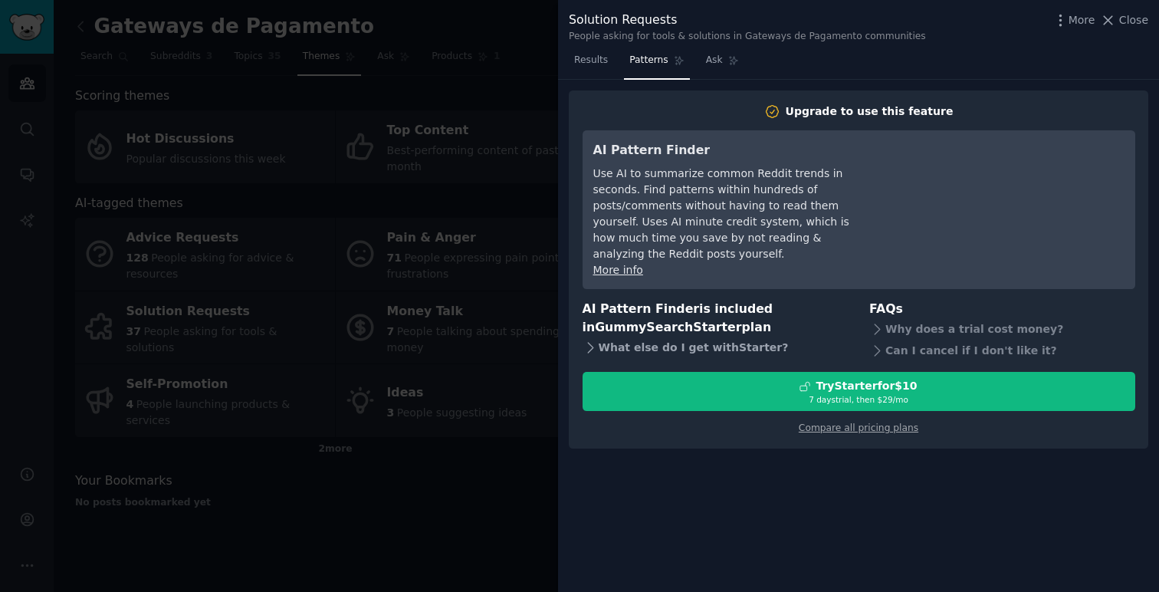
click at [684, 337] on div "What else do I get with Starter ?" at bounding box center [716, 347] width 266 height 21
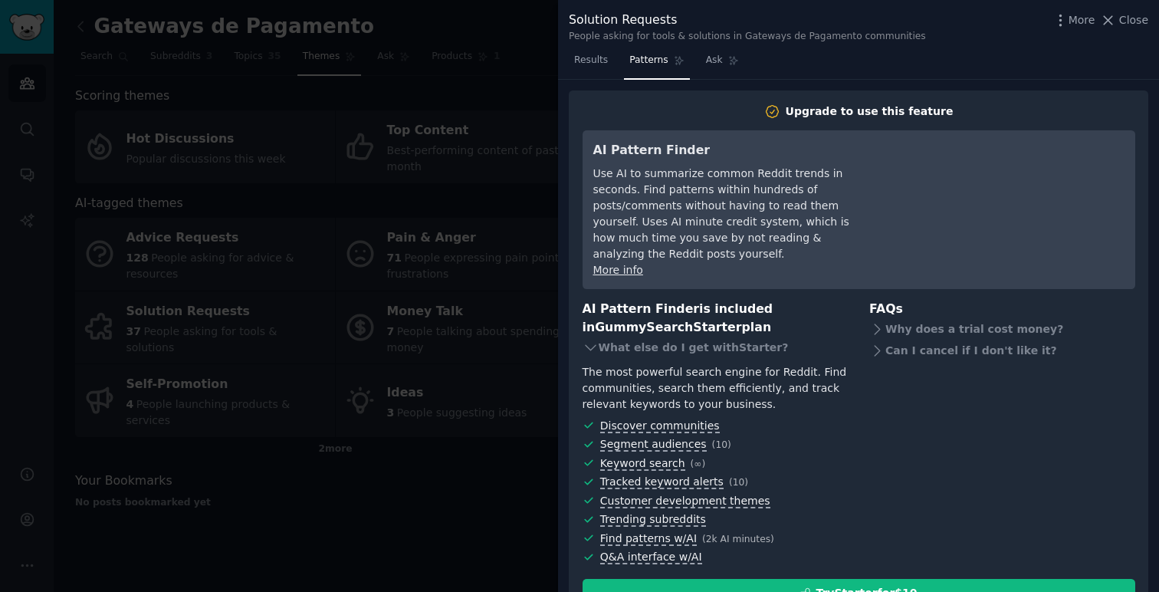
click at [397, 457] on div at bounding box center [579, 296] width 1159 height 592
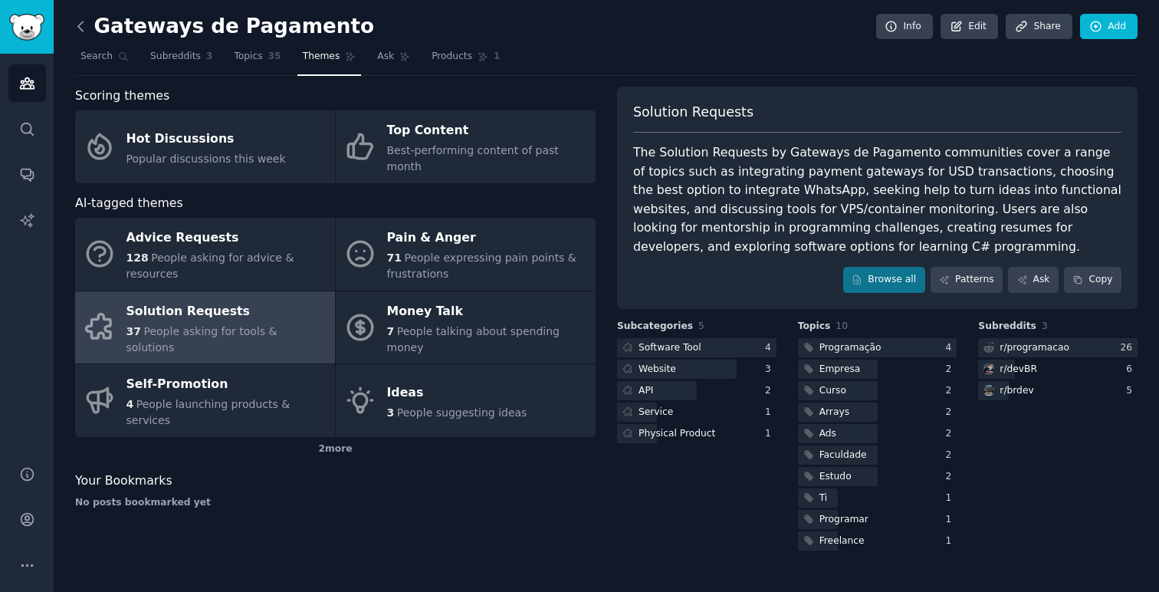
click at [84, 24] on icon at bounding box center [81, 26] width 16 height 16
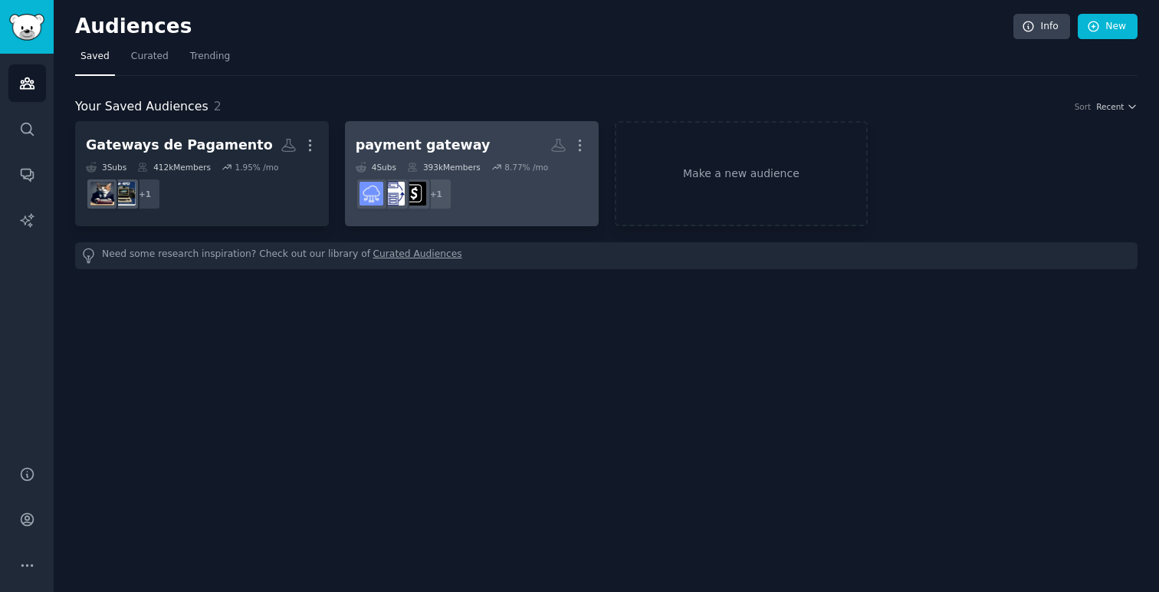
click at [514, 196] on dd "+ 1" at bounding box center [472, 193] width 232 height 43
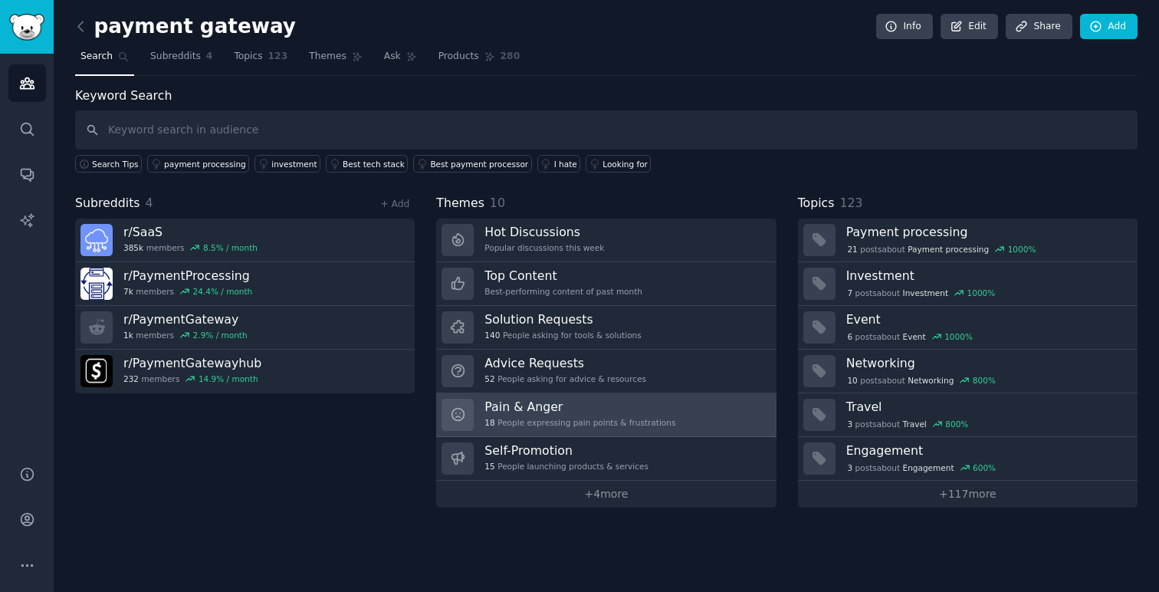
click at [632, 415] on div "Pain & Anger 18 People expressing pain points & frustrations" at bounding box center [579, 415] width 191 height 32
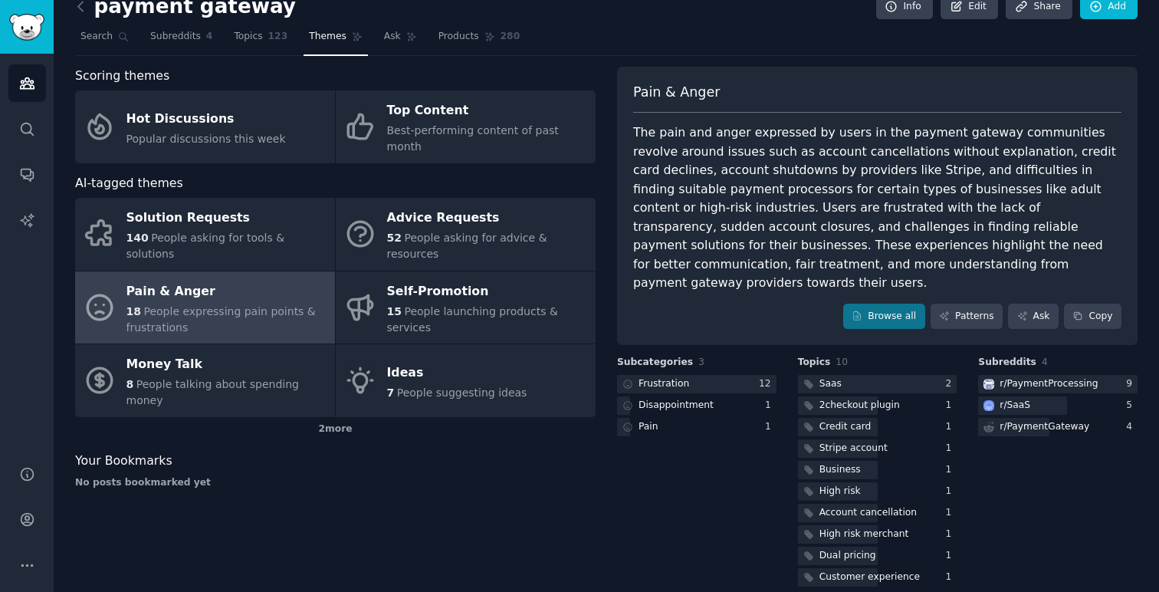
scroll to position [18, 0]
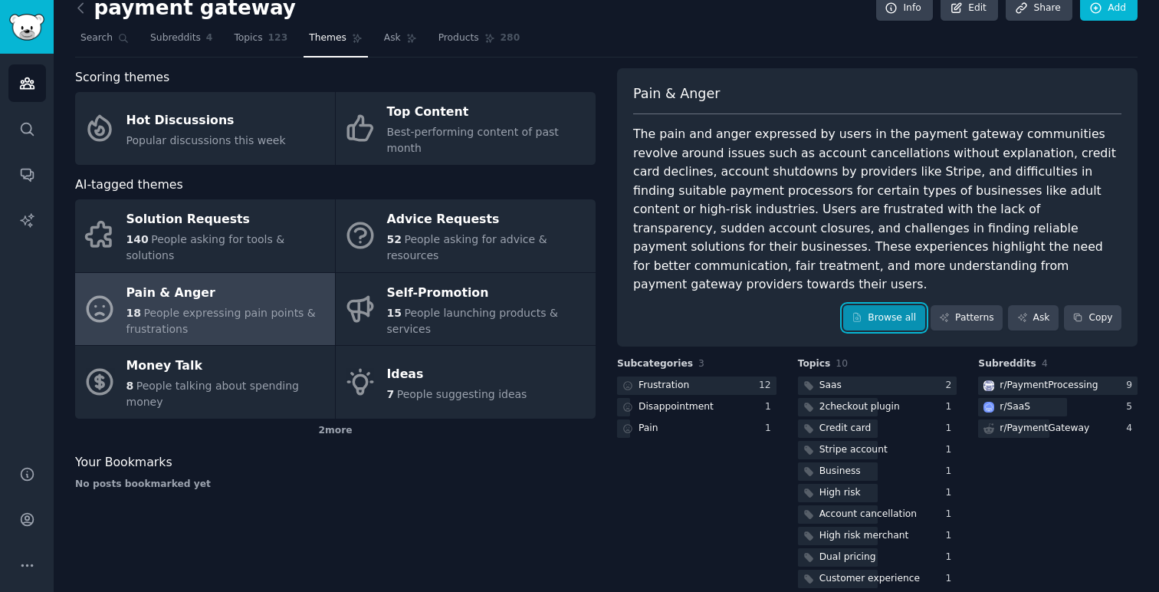
click at [854, 312] on icon at bounding box center [857, 317] width 11 height 11
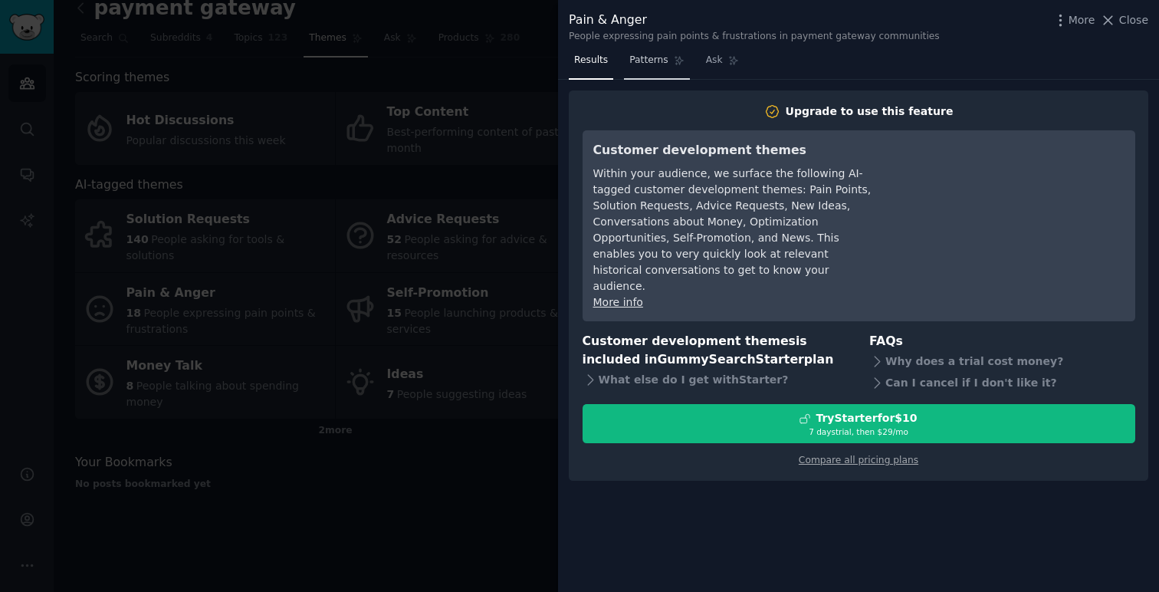
click at [632, 66] on span "Patterns" at bounding box center [648, 61] width 38 height 14
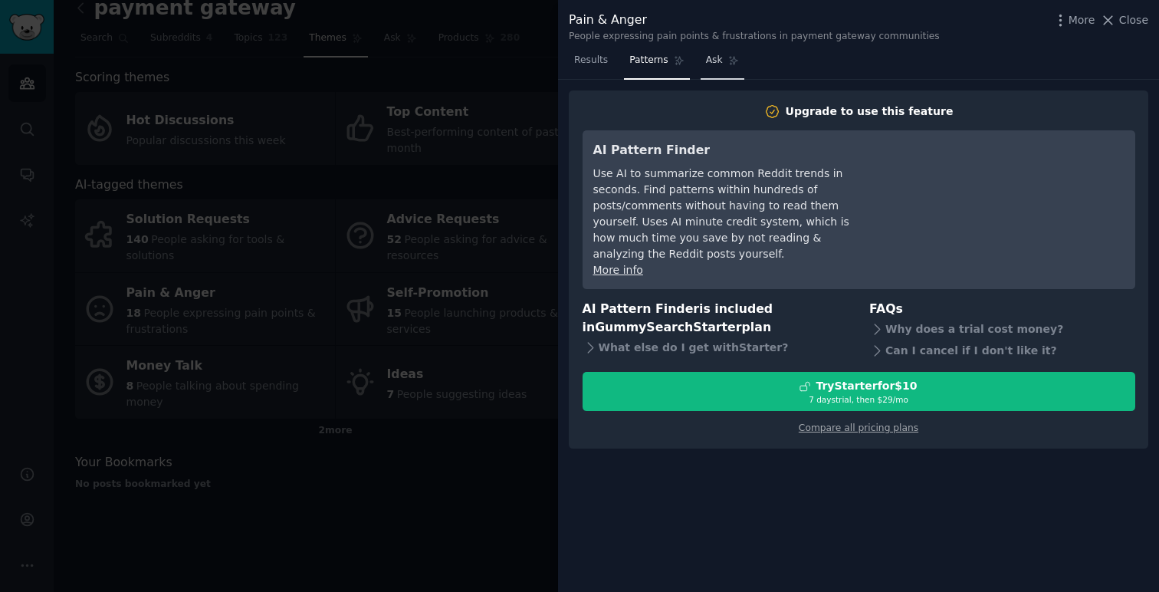
click at [706, 63] on span "Ask" at bounding box center [714, 61] width 17 height 14
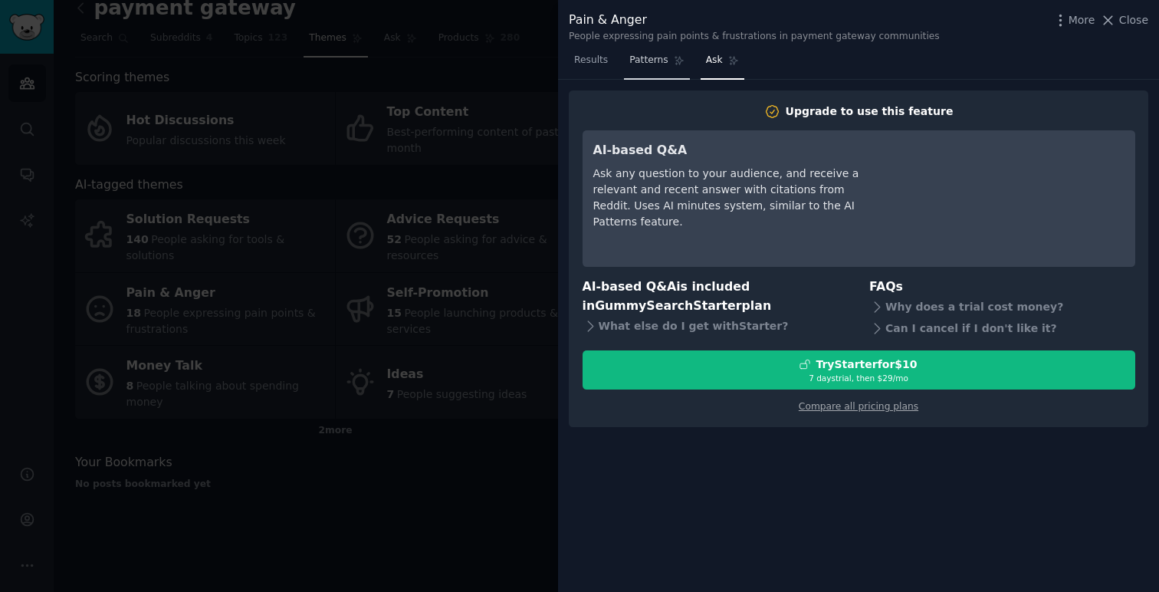
click at [663, 61] on span "Patterns" at bounding box center [648, 61] width 38 height 14
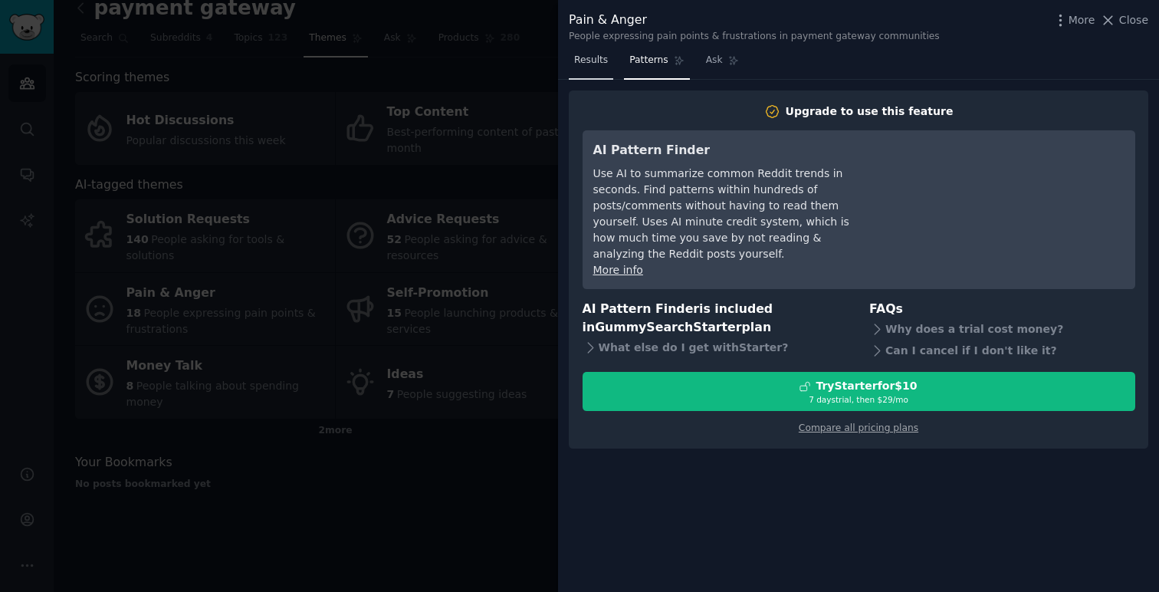
click at [592, 68] on link "Results" at bounding box center [591, 63] width 44 height 31
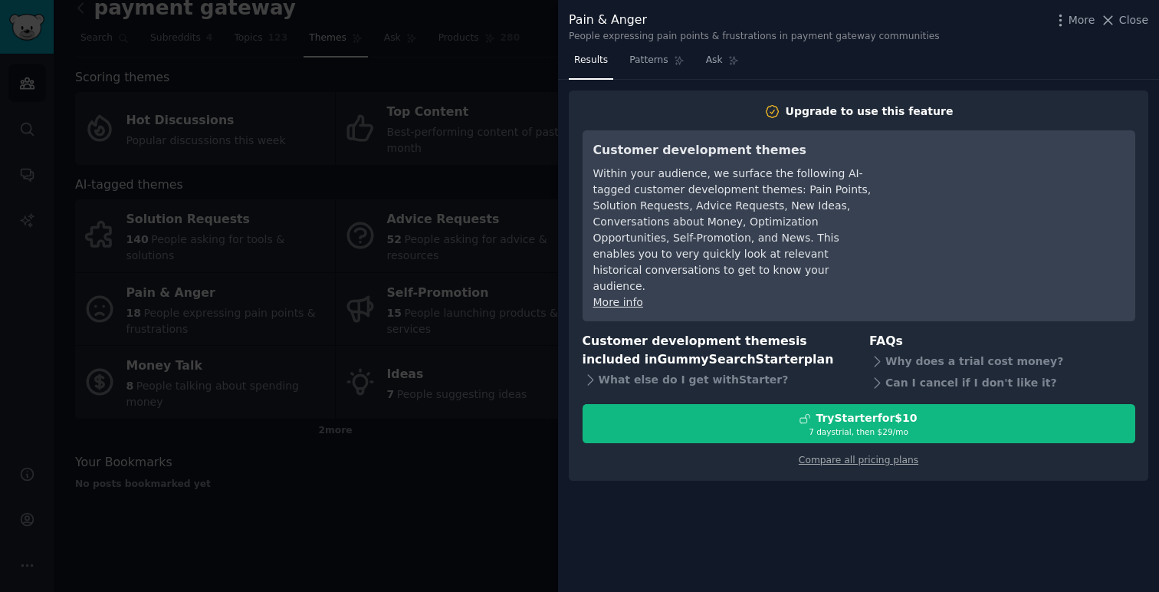
click at [609, 294] on div "More info" at bounding box center [733, 302] width 280 height 16
click at [617, 296] on link "More info" at bounding box center [618, 302] width 50 height 12
click at [483, 441] on div at bounding box center [579, 296] width 1159 height 592
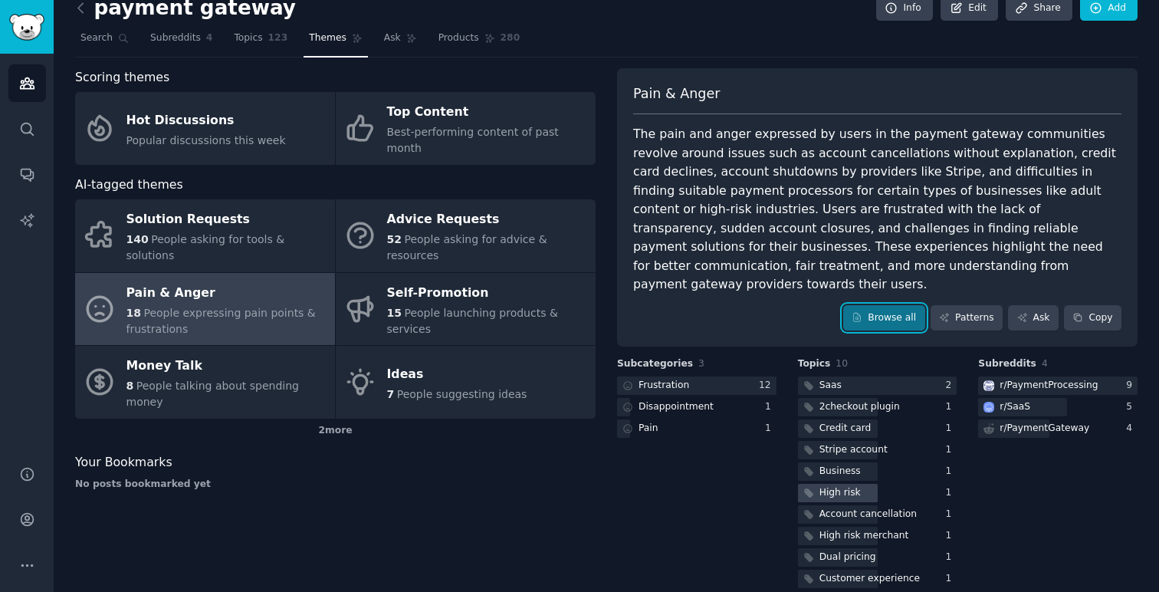
scroll to position [20, 0]
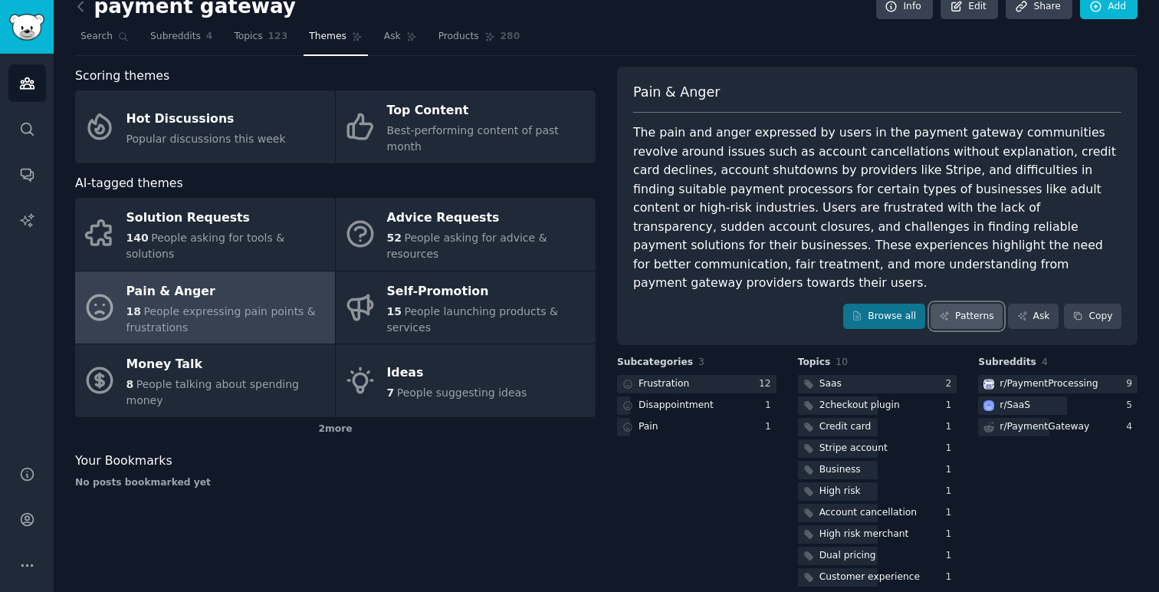
click at [987, 304] on link "Patterns" at bounding box center [967, 317] width 72 height 26
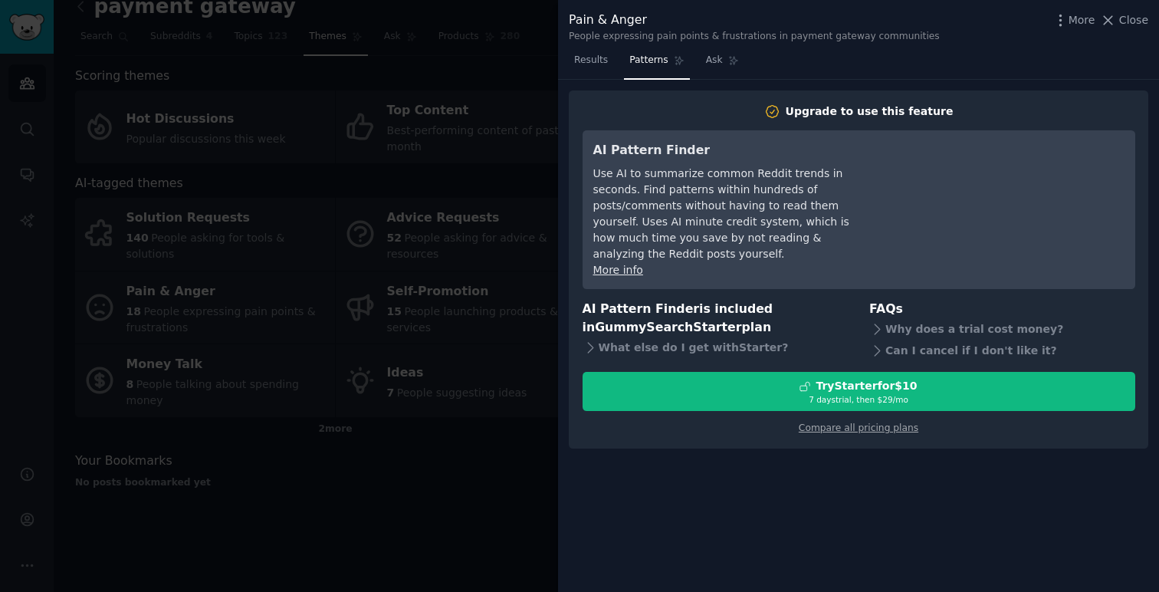
click at [504, 419] on div at bounding box center [579, 296] width 1159 height 592
